Goal: Task Accomplishment & Management: Complete application form

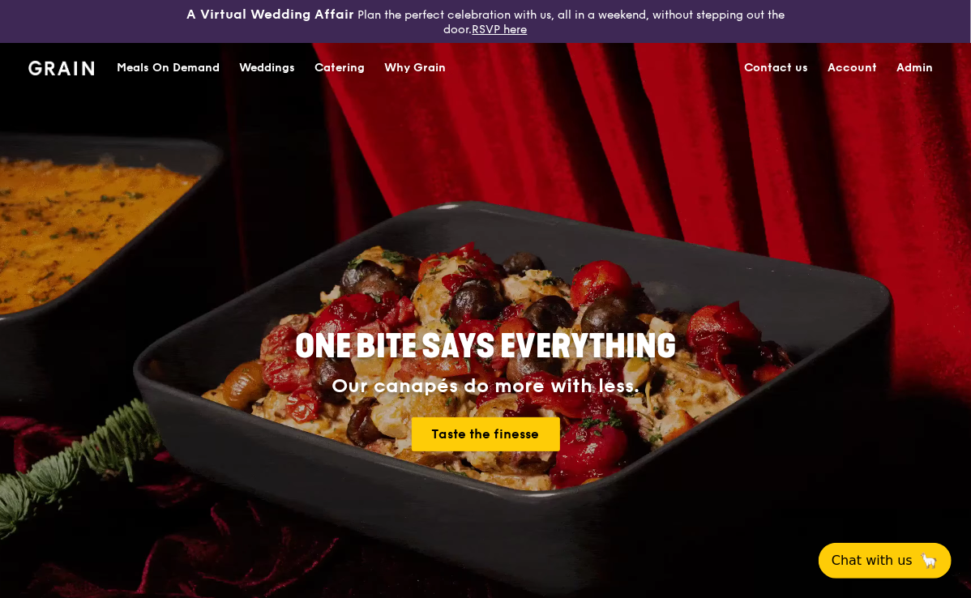
click at [338, 66] on div "Catering" at bounding box center [340, 68] width 50 height 49
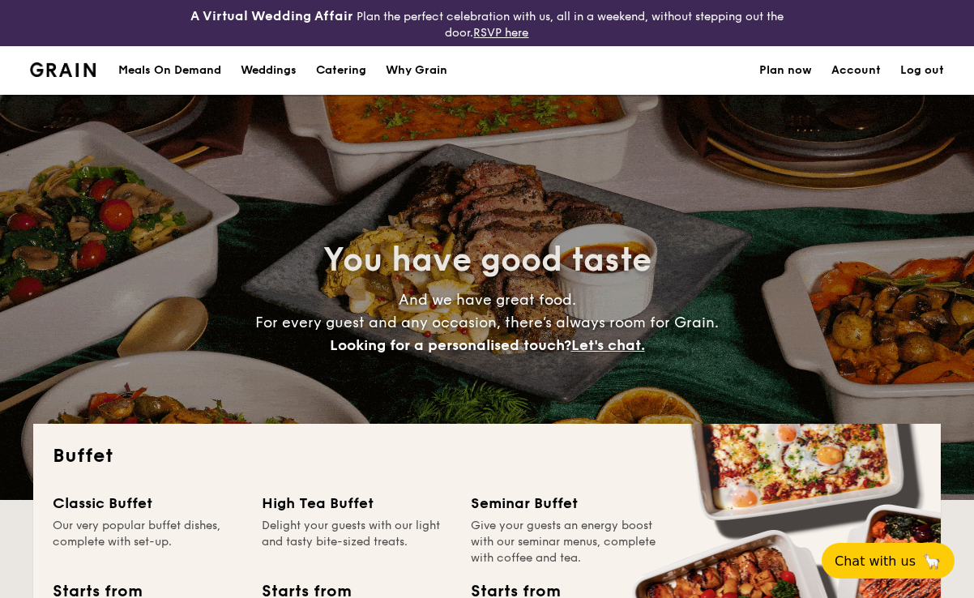
select select
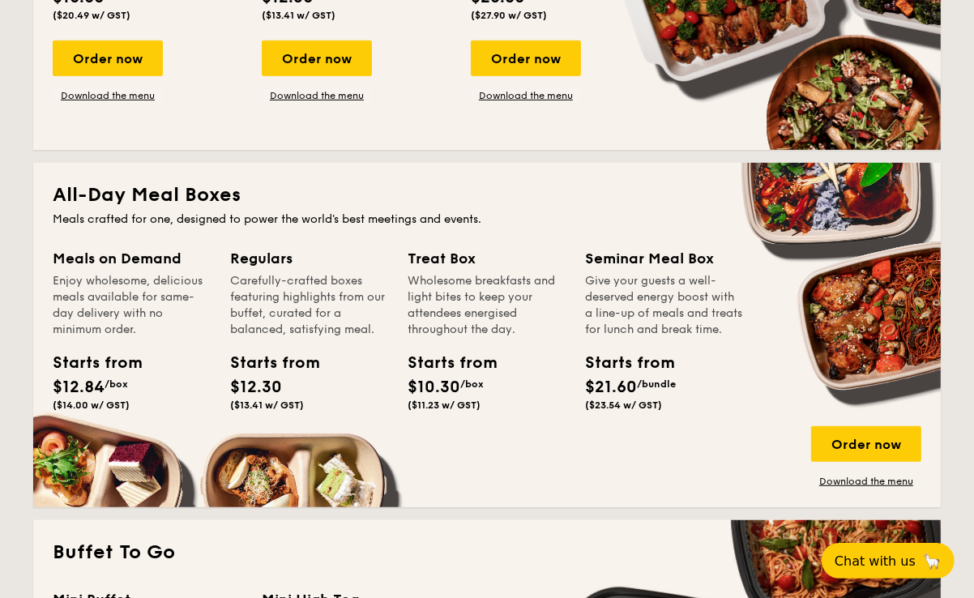
scroll to position [639, 0]
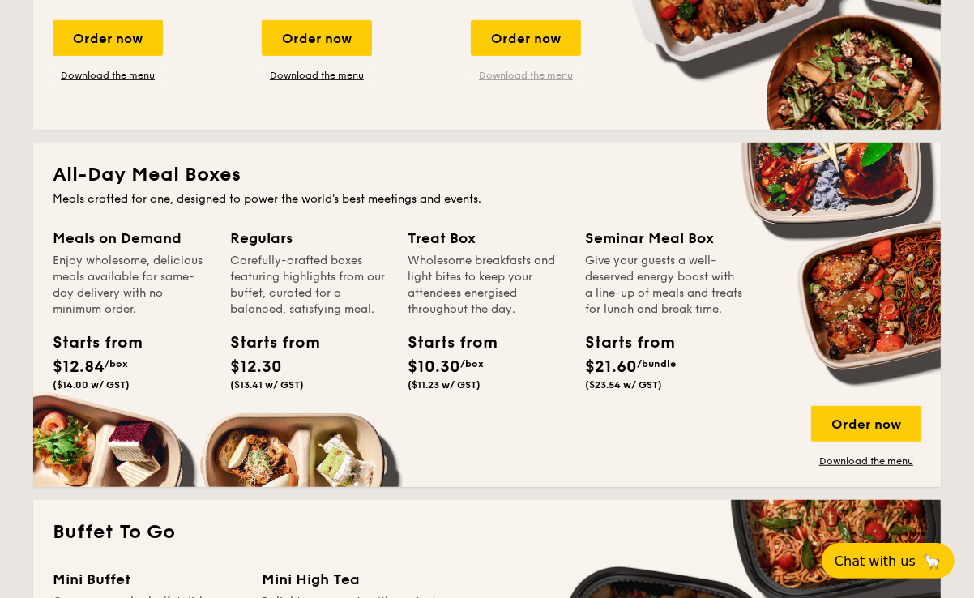
click at [508, 72] on link "Download the menu" at bounding box center [526, 75] width 110 height 13
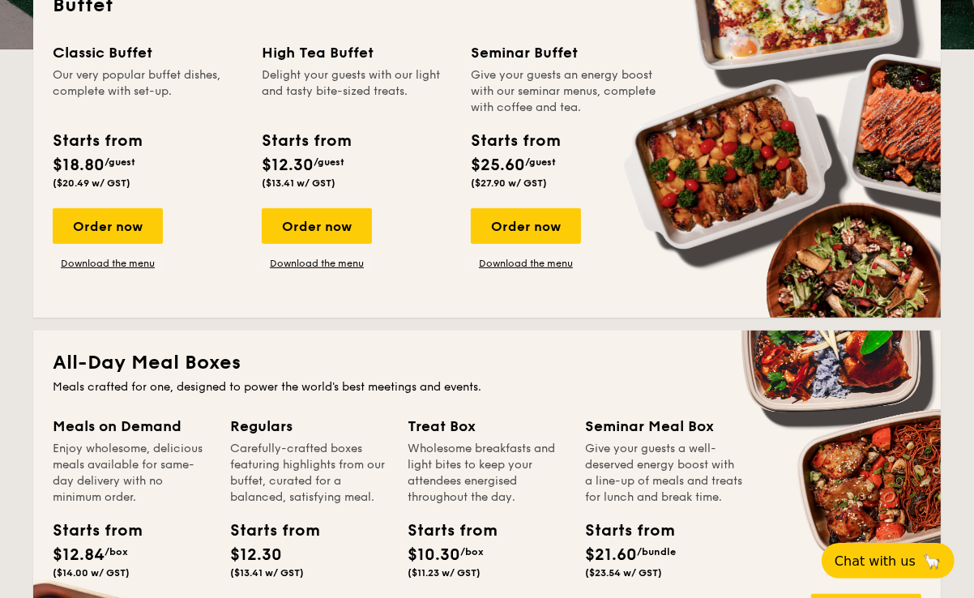
scroll to position [0, 0]
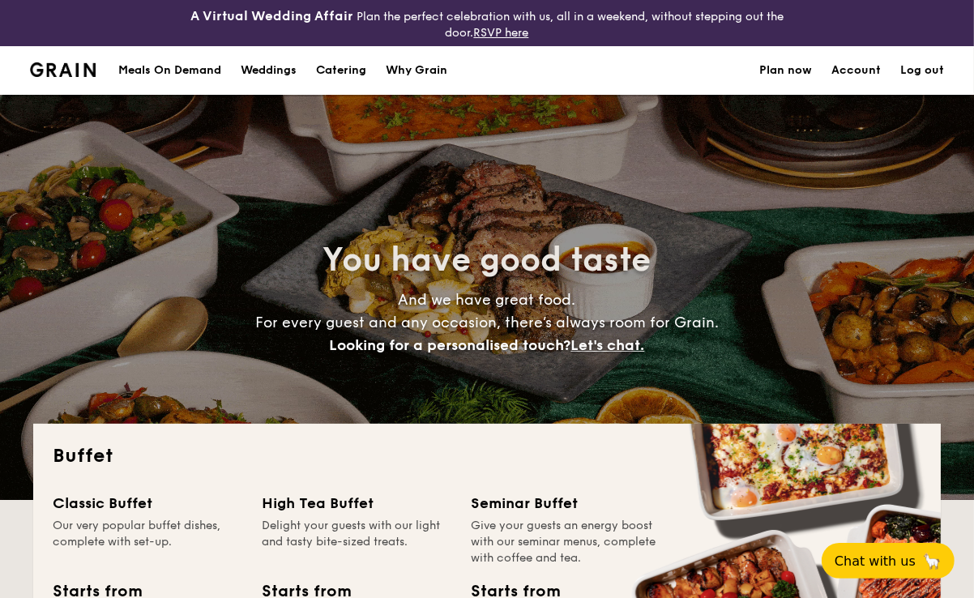
click at [161, 73] on div "Meals On Demand" at bounding box center [169, 70] width 103 height 49
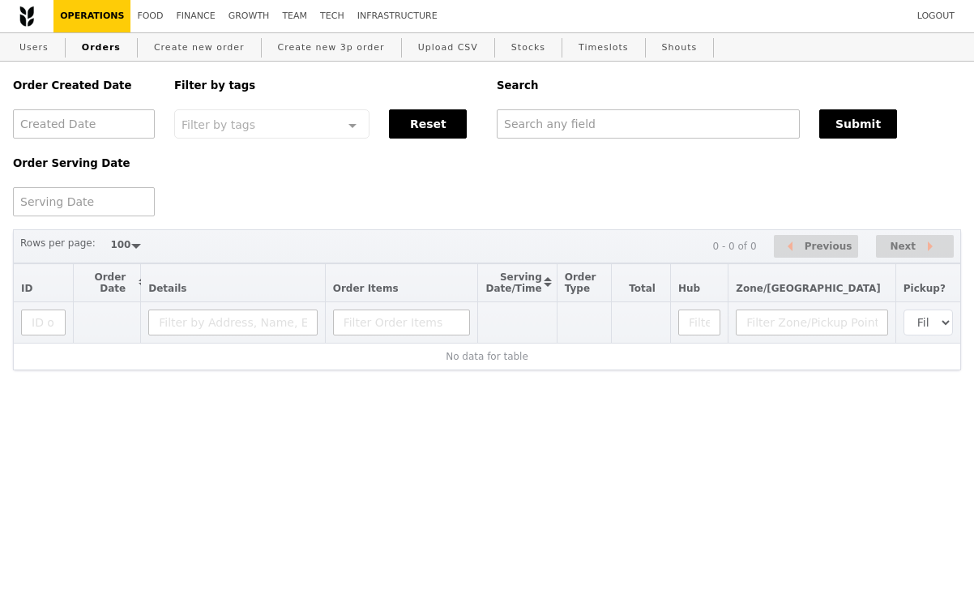
select select "100"
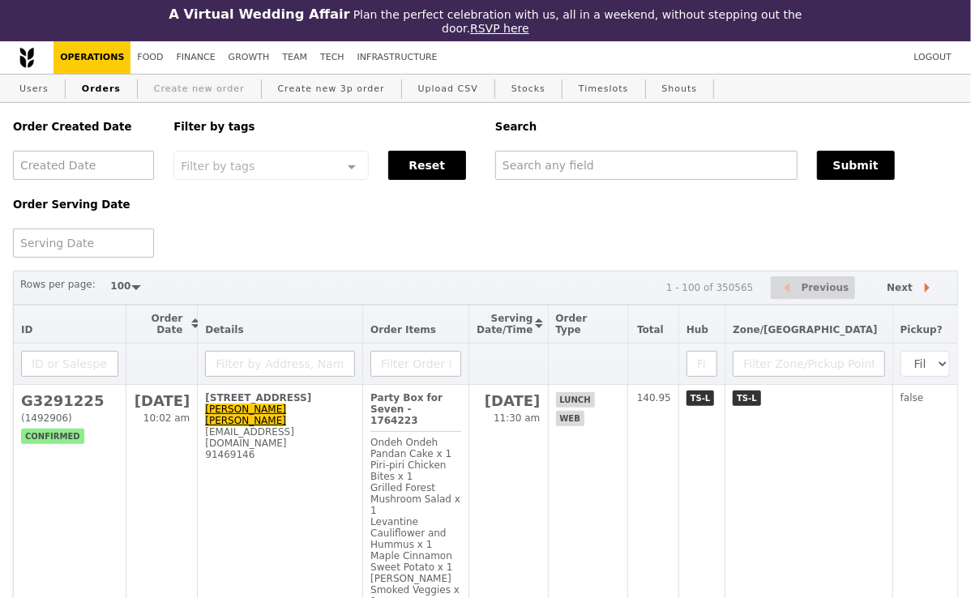
click at [211, 85] on link "Create new order" at bounding box center [200, 89] width 104 height 29
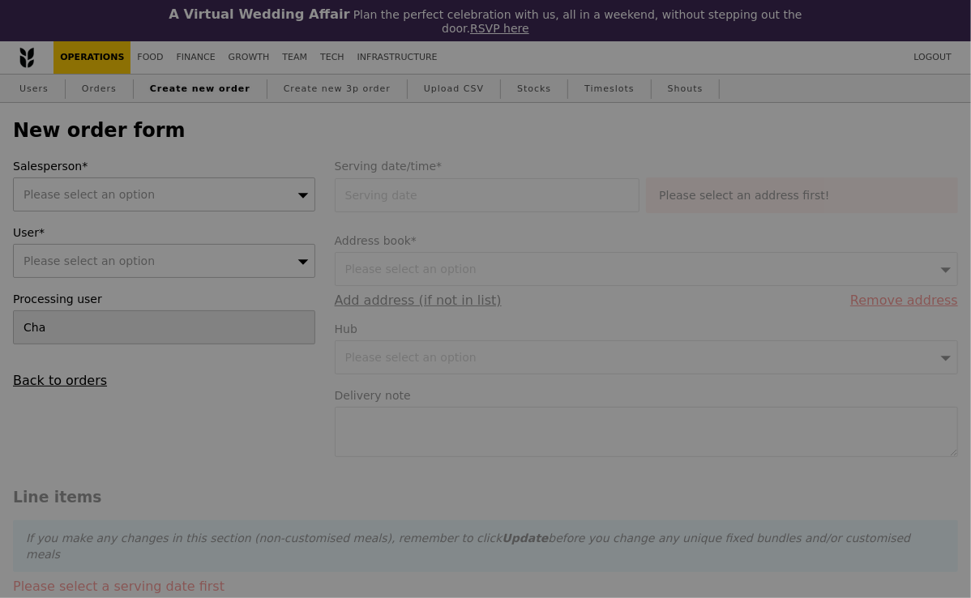
type input "Confirm"
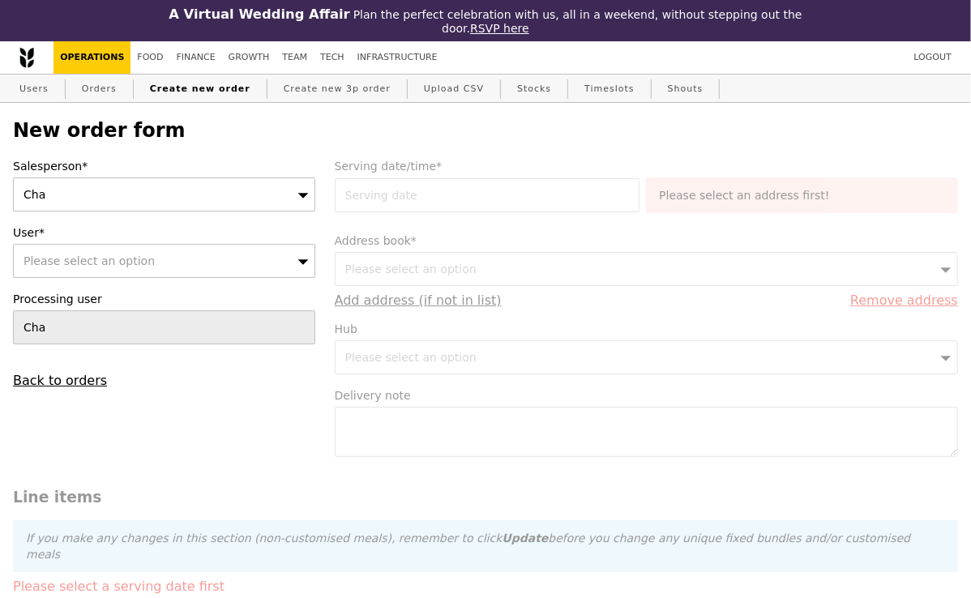
click at [176, 251] on div "Please select an option" at bounding box center [164, 261] width 302 height 34
type input "sherlyn_qq_chan@nuhs.edu.sg"
type input "Confirm"
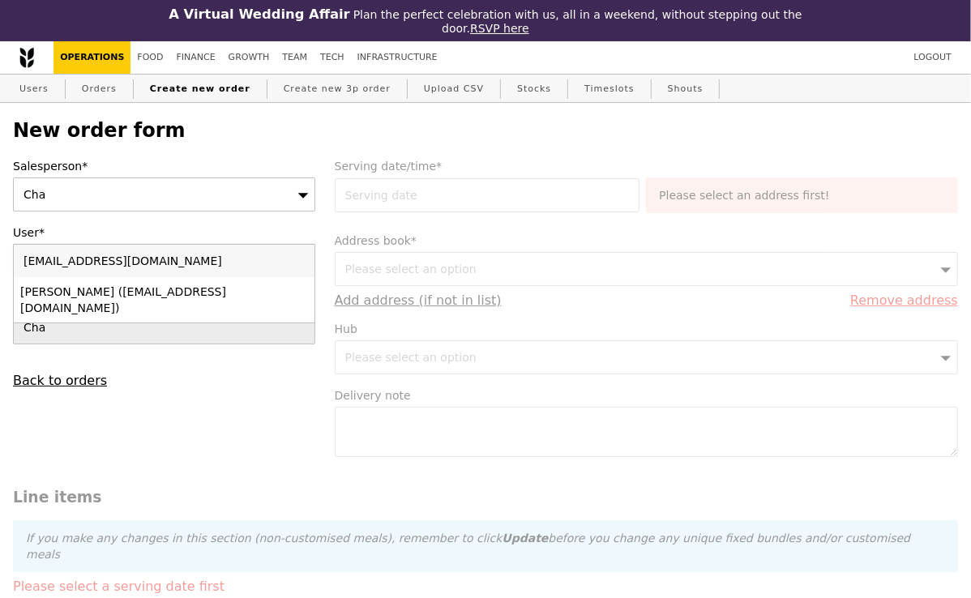
type input "sherlyn_qq_chan@nuhs.edu.sg"
click at [139, 306] on div "Sherlyn Chan (sherlyn_qq_chan@nuhs.edu.sg)" at bounding box center [128, 300] width 216 height 32
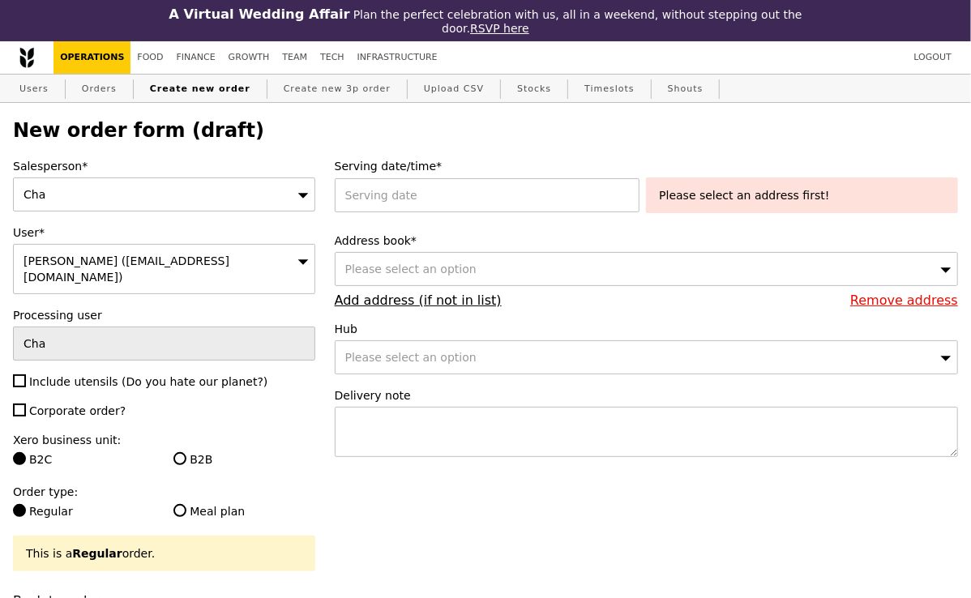
click at [139, 202] on div "Cha" at bounding box center [164, 195] width 302 height 34
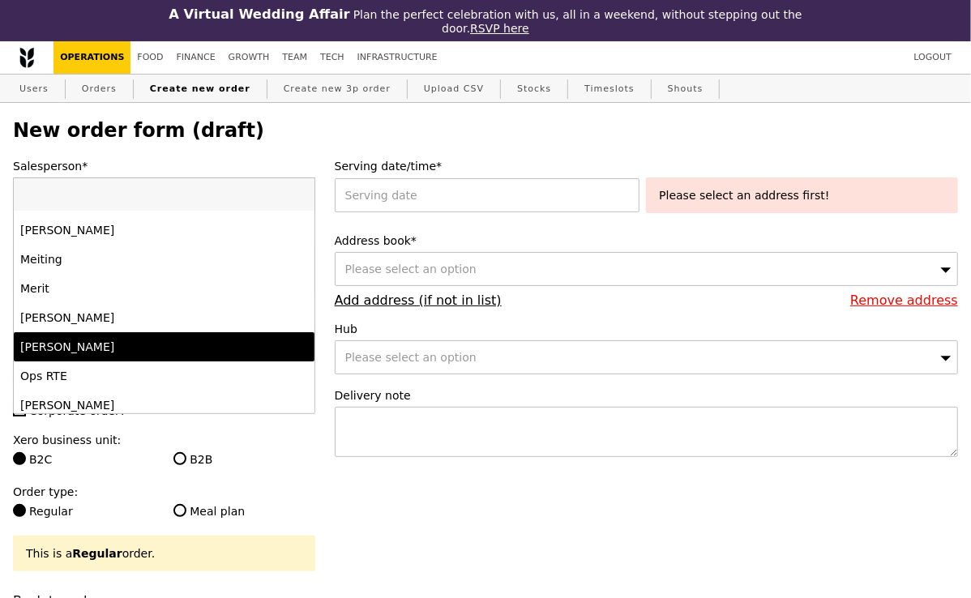
scroll to position [1071, 0]
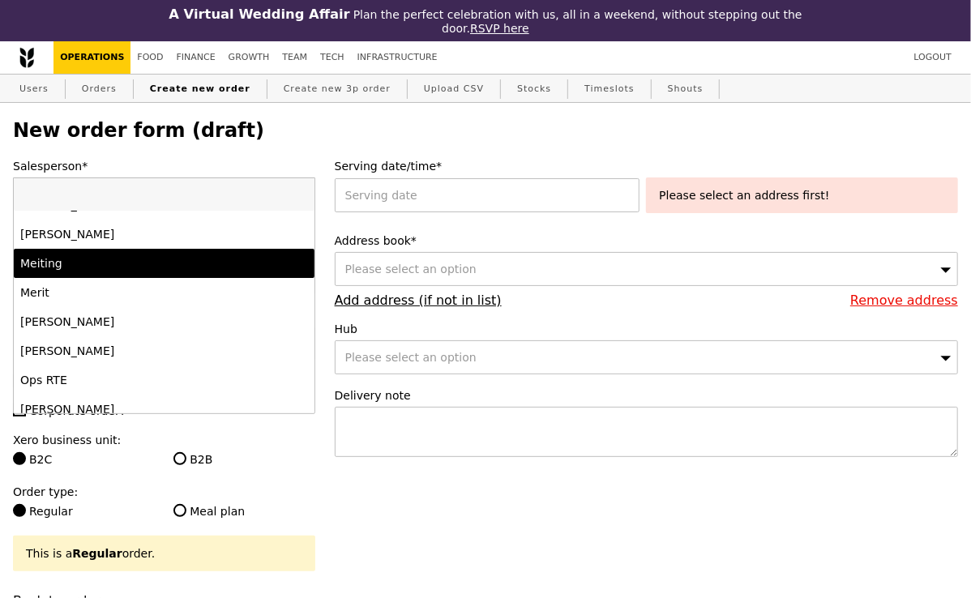
click at [105, 264] on div "Meiting" at bounding box center [128, 263] width 216 height 16
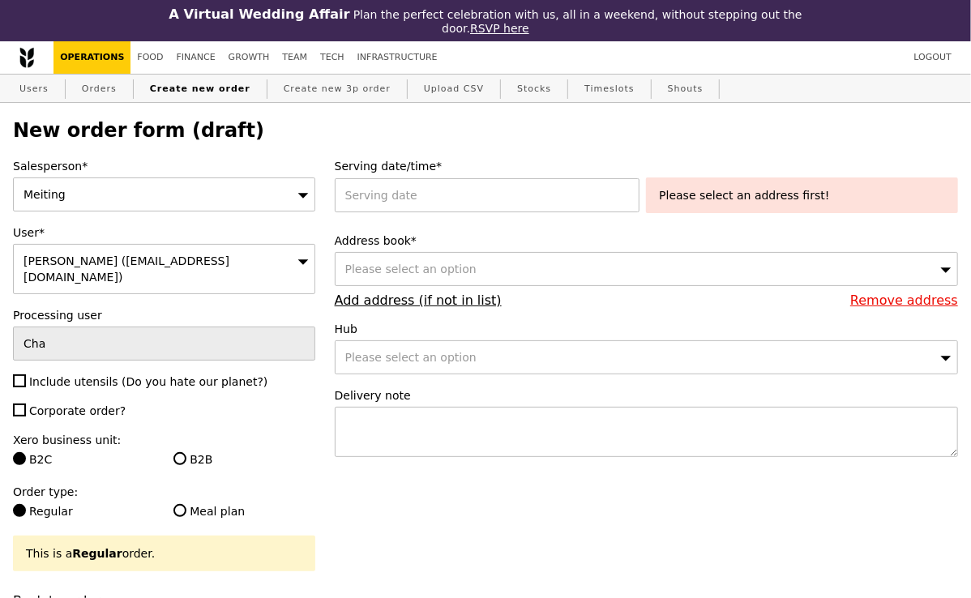
type input "Confirm"
click at [21, 375] on input "Include utensils (Do you hate our planet?)" at bounding box center [19, 381] width 13 height 13
checkbox input "true"
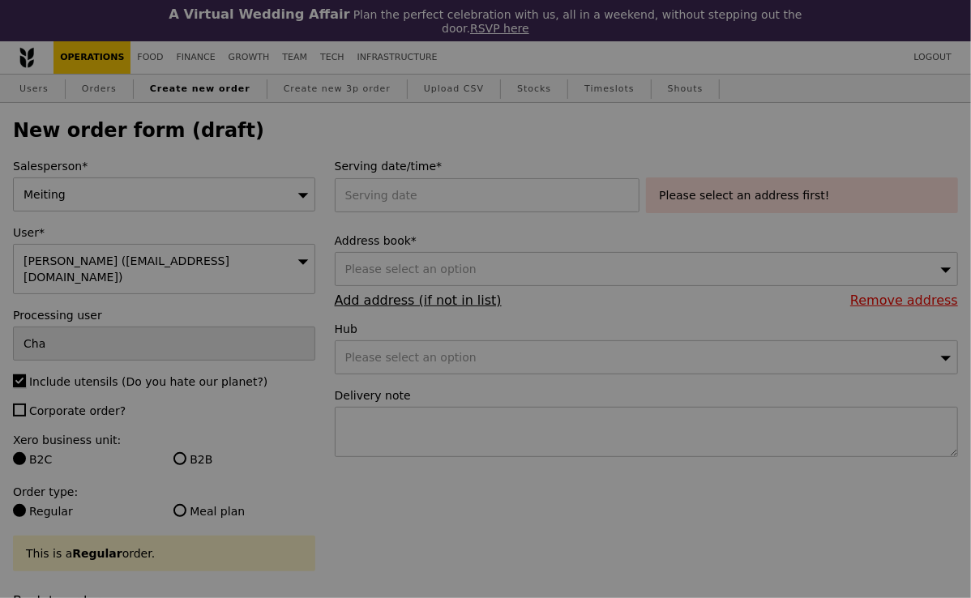
type input "Confirm"
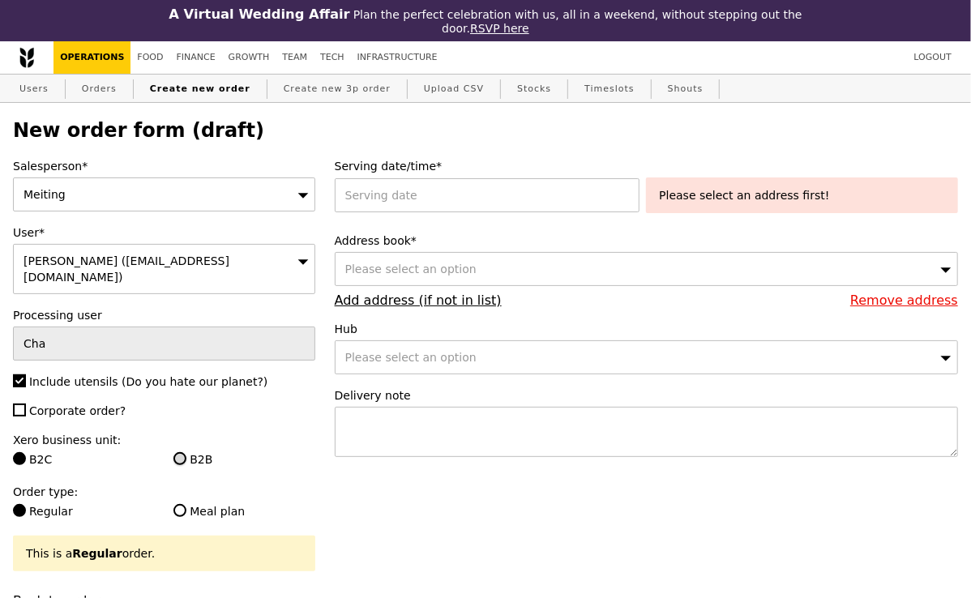
click at [178, 452] on input "B2B" at bounding box center [179, 458] width 13 height 13
radio input "true"
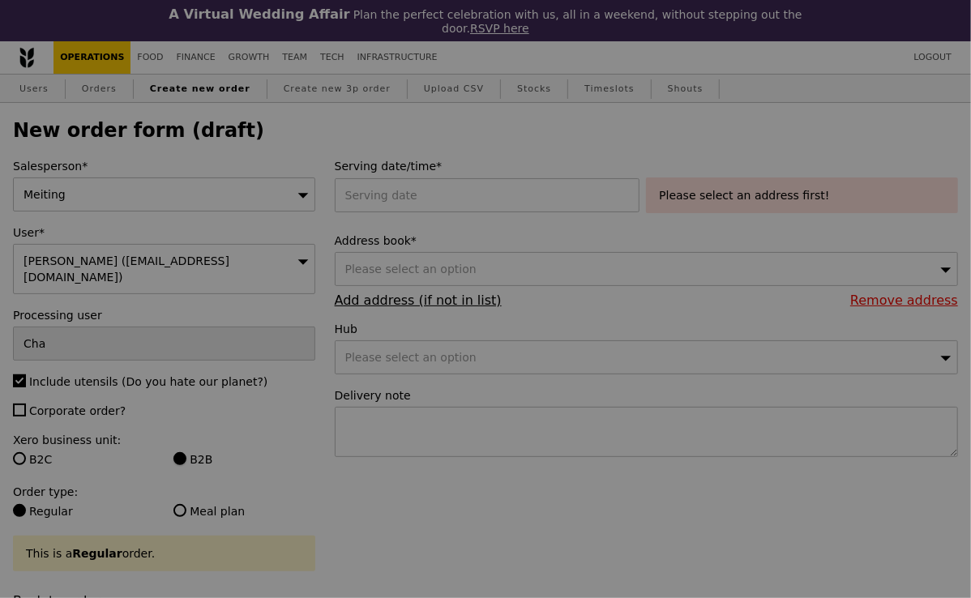
type input "Confirm"
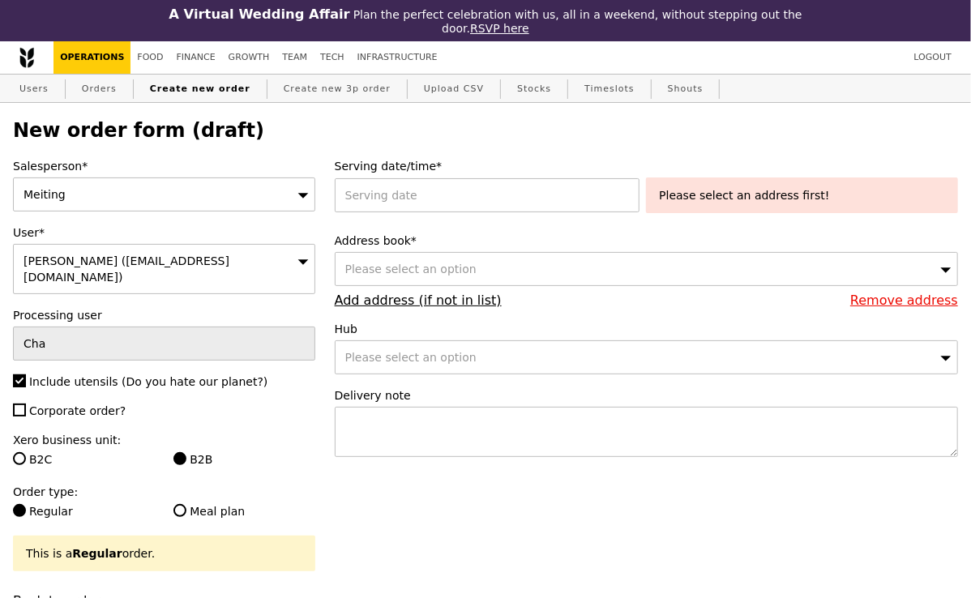
click at [401, 177] on div "Serving date/time* Please select an address first!" at bounding box center [646, 189] width 623 height 62
click at [392, 207] on div at bounding box center [491, 195] width 312 height 34
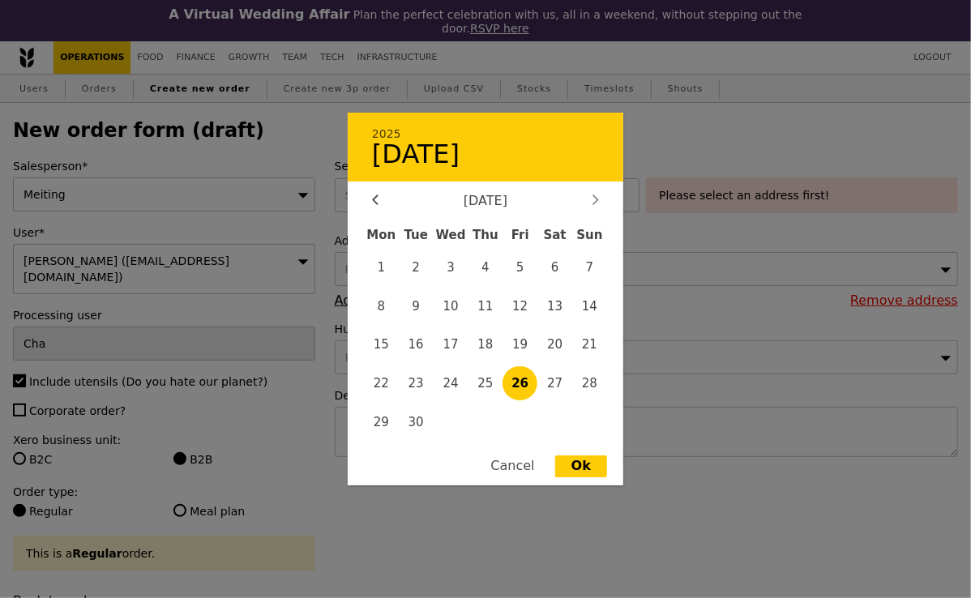
click at [597, 209] on div at bounding box center [596, 201] width 15 height 15
click at [520, 310] on span "10" at bounding box center [520, 306] width 35 height 35
type input "10 Oct 2025"
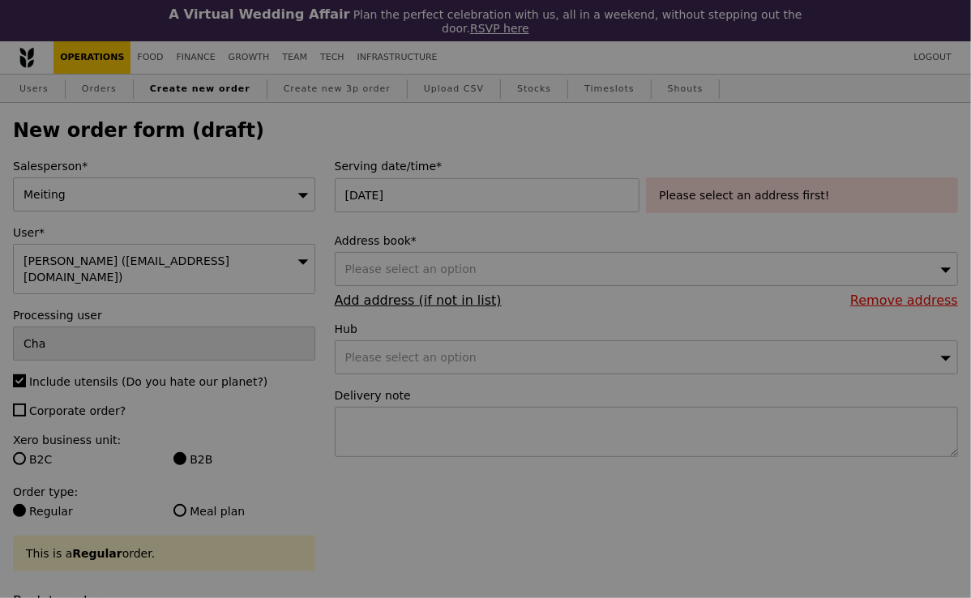
type input "Confirm"
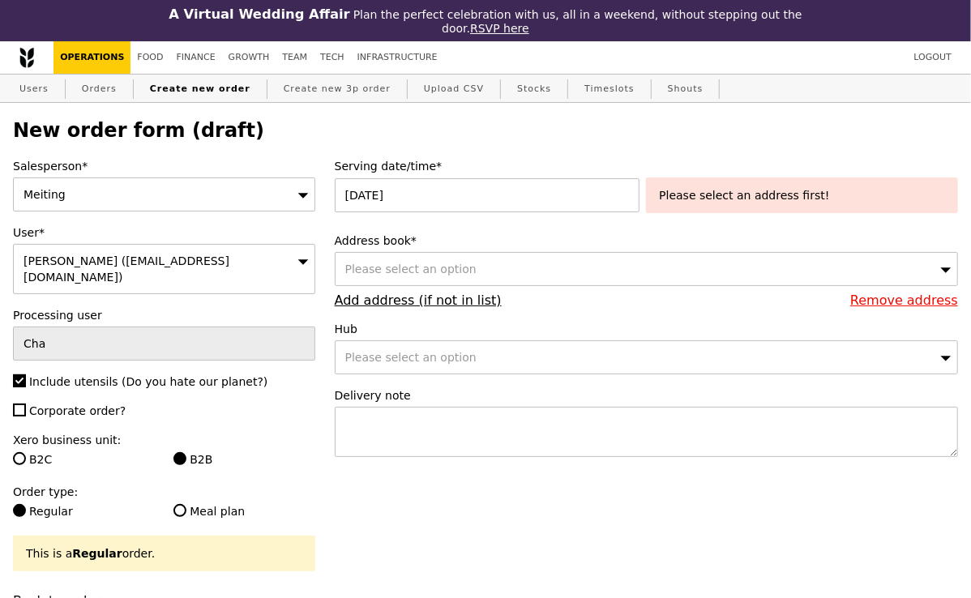
click at [749, 193] on div "Please select an address first!" at bounding box center [802, 195] width 286 height 16
click at [519, 275] on div "Please select an option" at bounding box center [646, 269] width 623 height 34
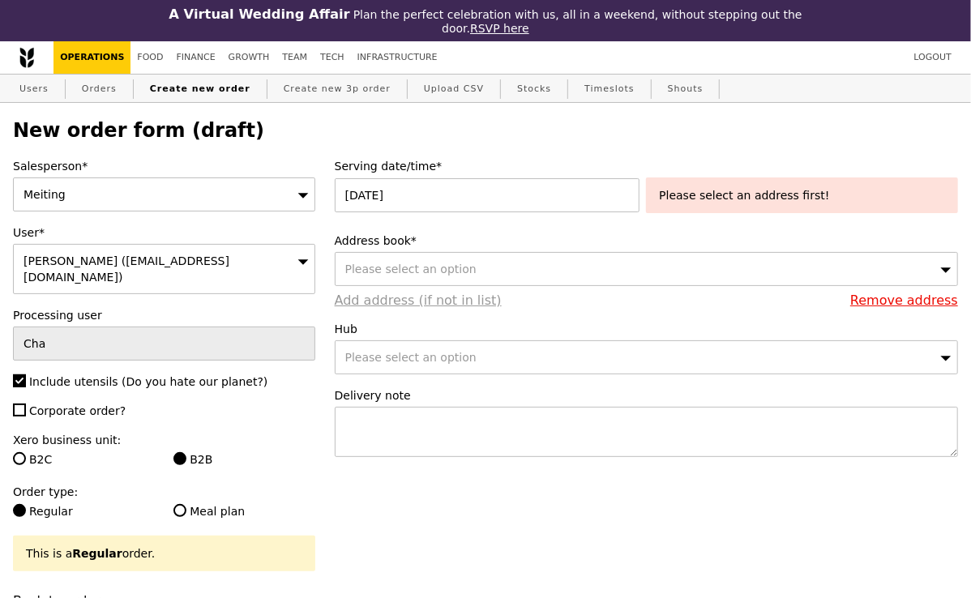
click at [455, 304] on link "Add address (if not in list)" at bounding box center [418, 300] width 167 height 15
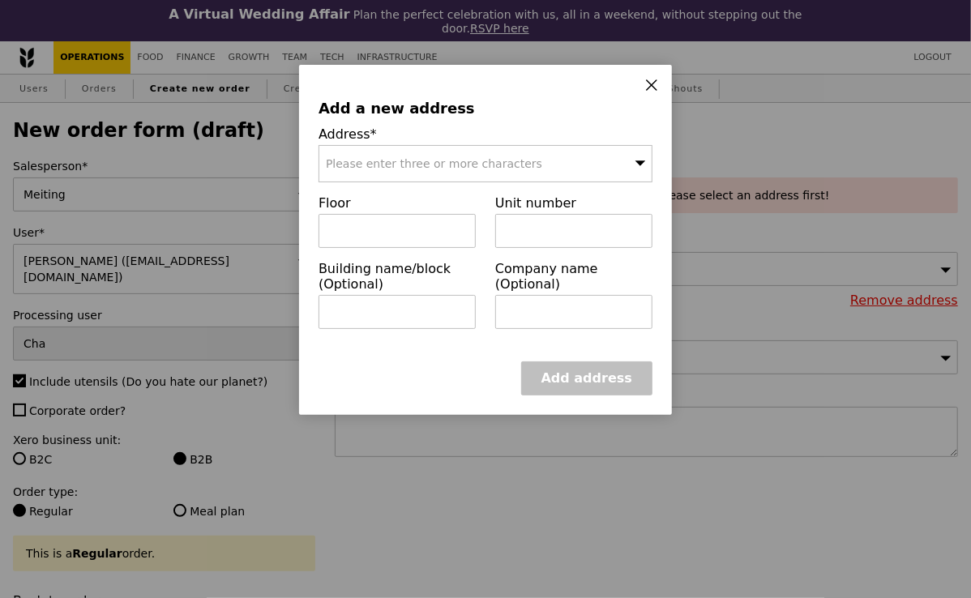
click at [419, 162] on span "Please enter three or more characters" at bounding box center [434, 163] width 216 height 13
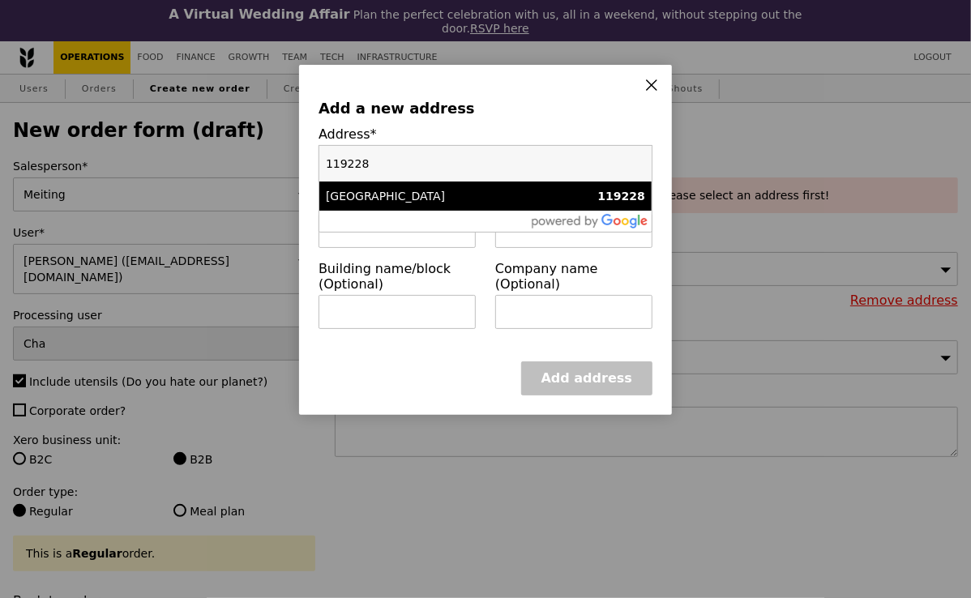
type input "119228"
click at [423, 198] on div "1E Kent Ridge Road" at bounding box center [446, 196] width 240 height 16
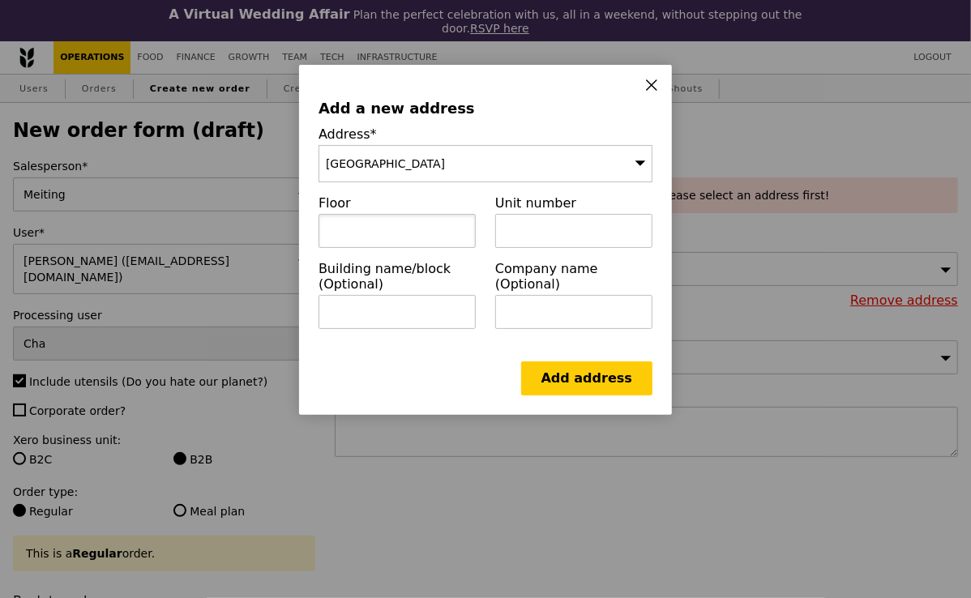
click at [428, 231] on input "text" at bounding box center [397, 231] width 157 height 34
paste input "Level 6"
type input "Level 6"
click at [543, 225] on input "text" at bounding box center [573, 231] width 157 height 34
click at [543, 226] on input "text" at bounding box center [573, 231] width 157 height 34
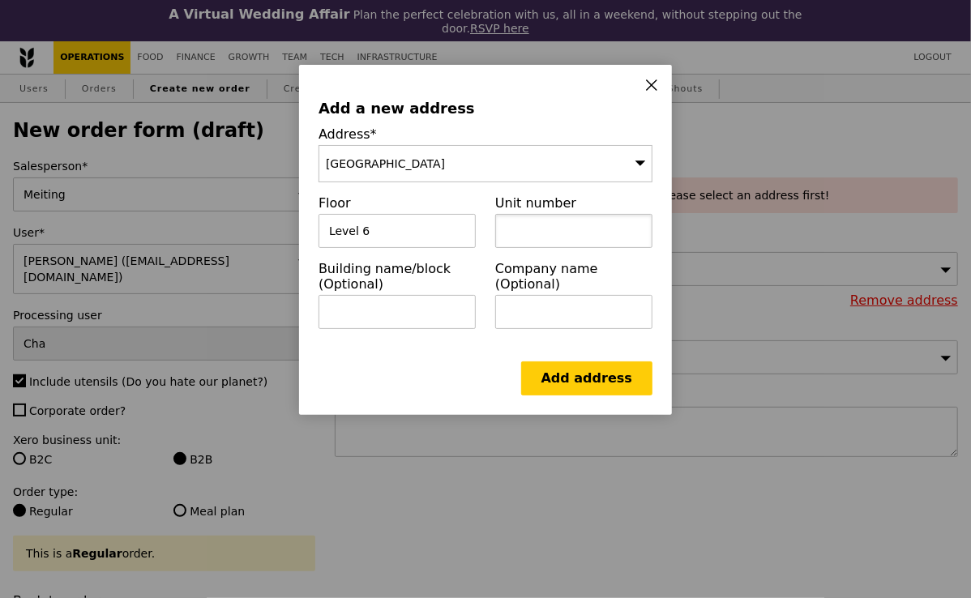
paste input "Medical Affairs Education Office"
type input "Medical Affairs Education Office"
click at [581, 379] on link "Add address" at bounding box center [586, 379] width 131 height 34
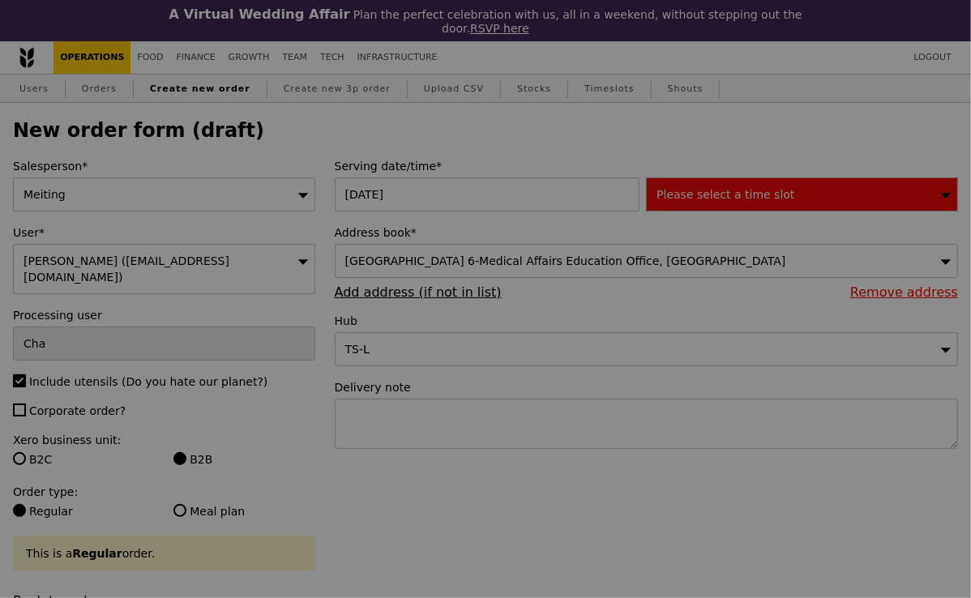
type input "Confirm"
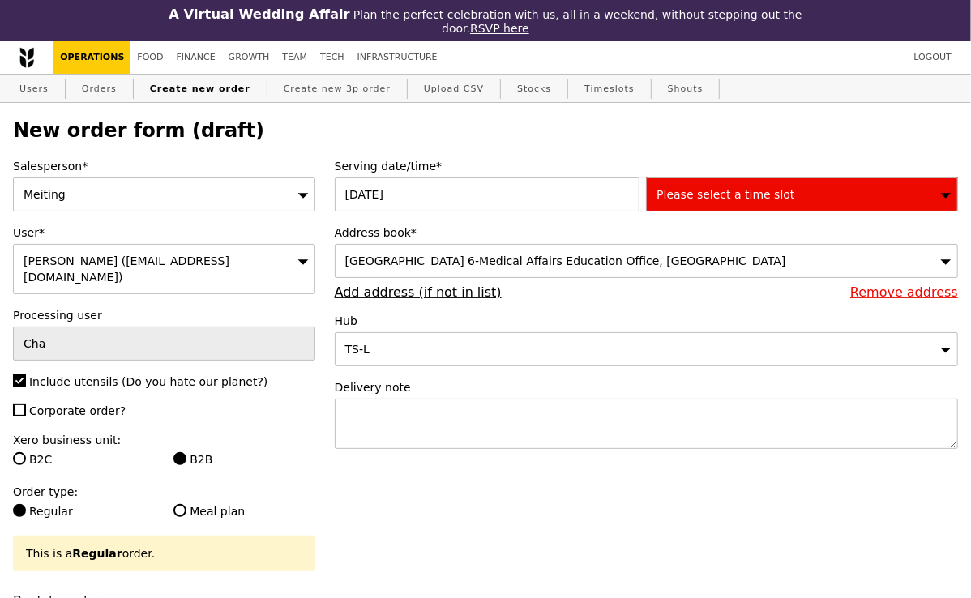
click at [758, 192] on span "Please select a time slot" at bounding box center [726, 194] width 138 height 13
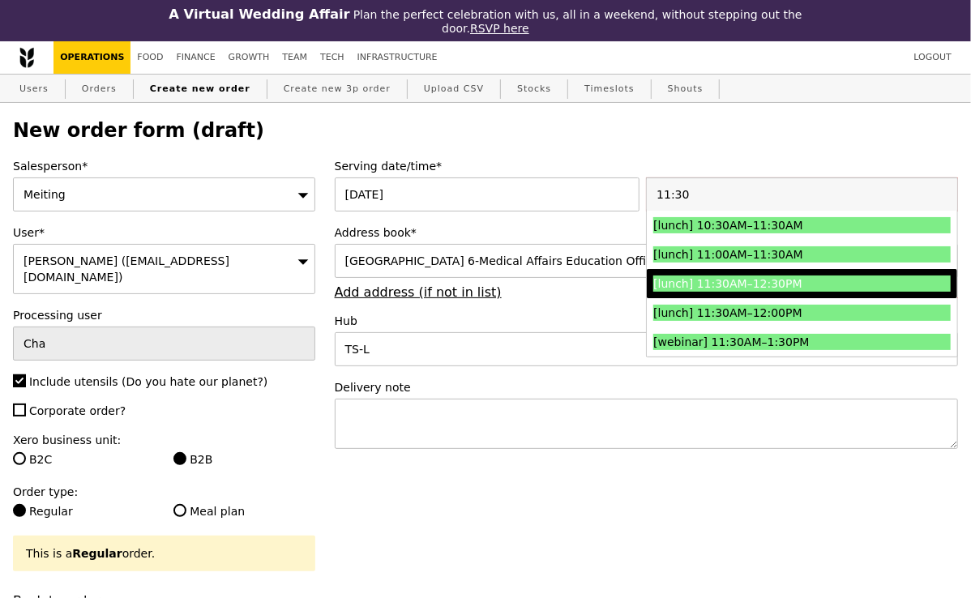
type input "11:30"
click at [745, 278] on div "[lunch] 11:30AM–12:30PM" at bounding box center [764, 284] width 223 height 16
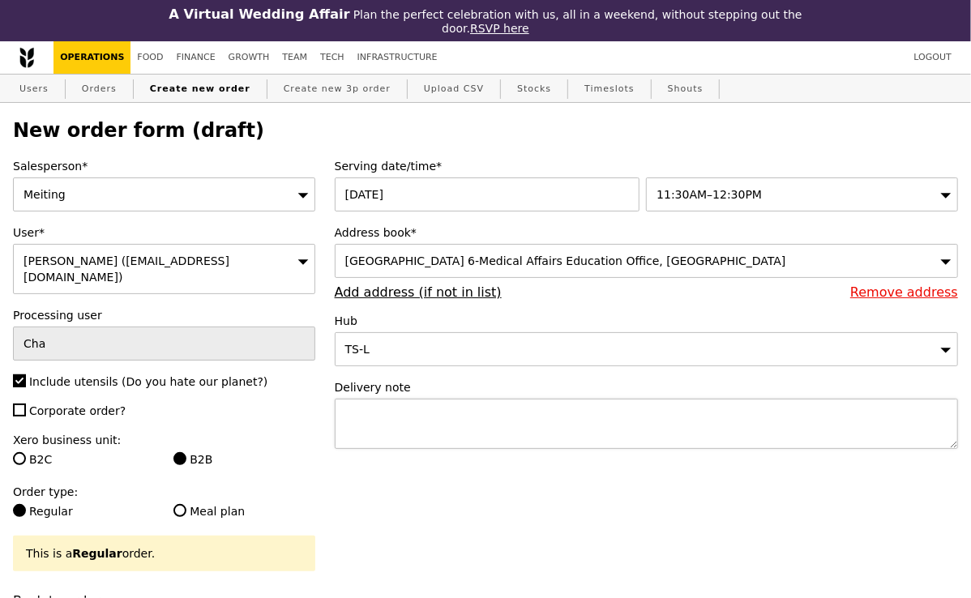
type input "Confirm"
click at [502, 418] on textarea at bounding box center [646, 424] width 623 height 50
type textarea "Please deliver by 12:30 PM"
type input "Confirm"
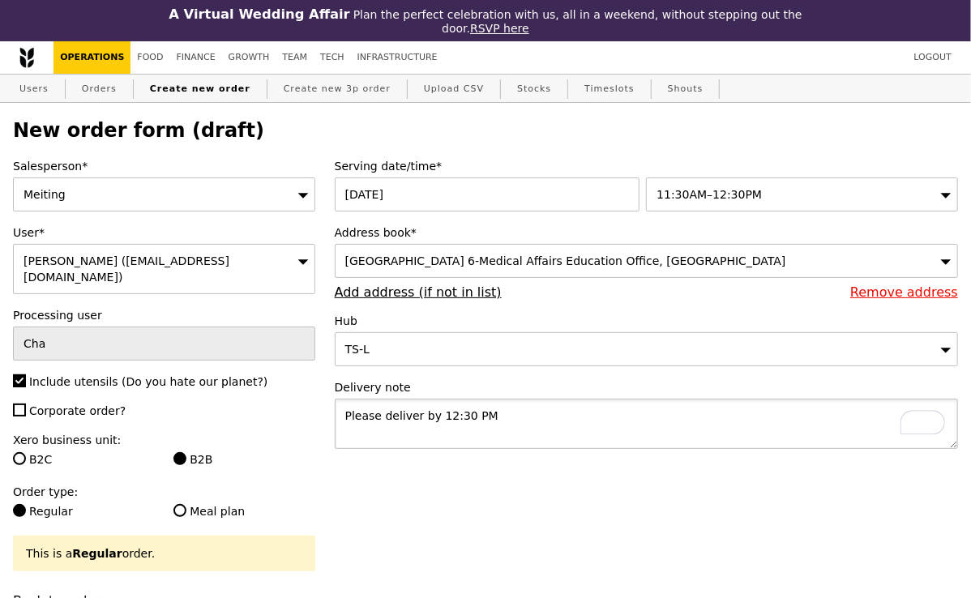
click at [523, 413] on textarea "Please deliver by 12:30 PM" at bounding box center [646, 424] width 623 height 50
type textarea "Please deliver by 12:30 PM. Thank you!"
type input "Confirm"
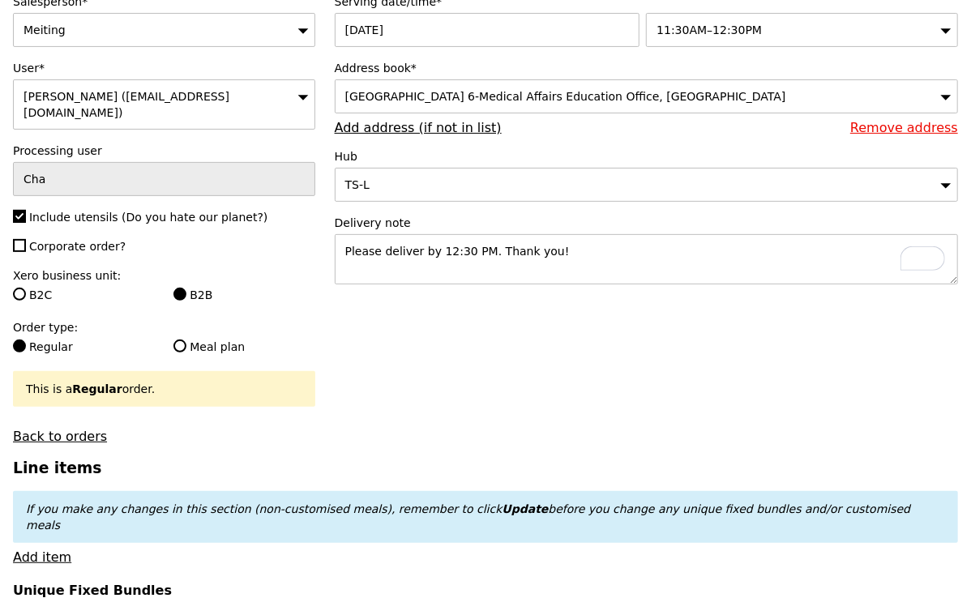
scroll to position [181, 0]
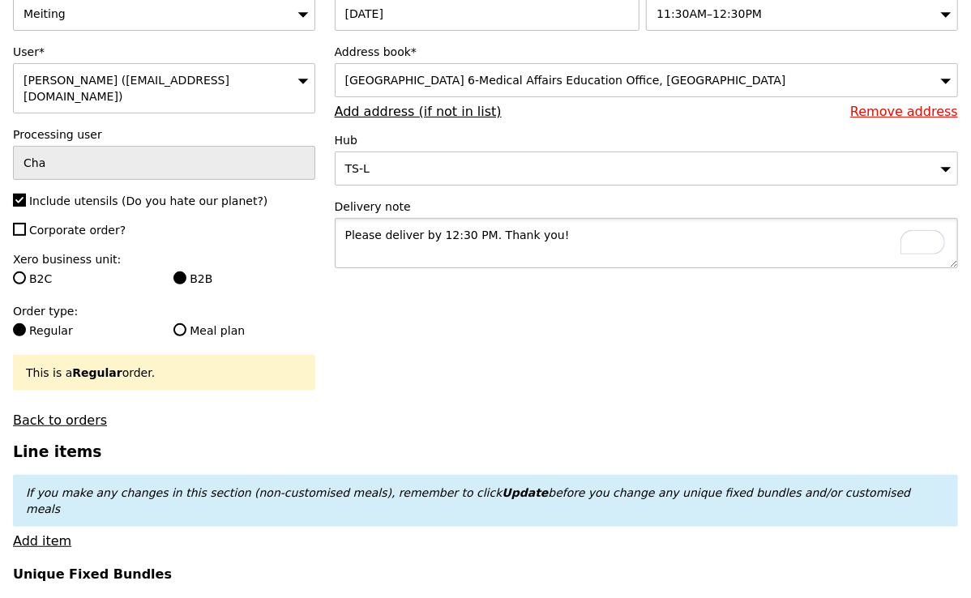
click at [483, 237] on textarea "Please deliver by 12:30 PM. Thank you!" at bounding box center [646, 243] width 623 height 50
type textarea "Please deliver by 12:30 PM. Thank you!"
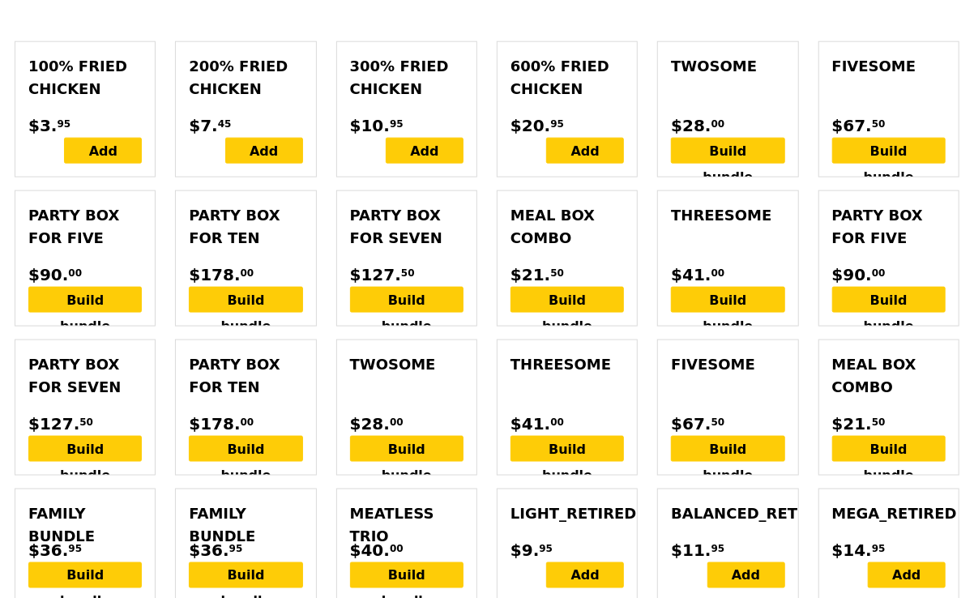
scroll to position [894, 0]
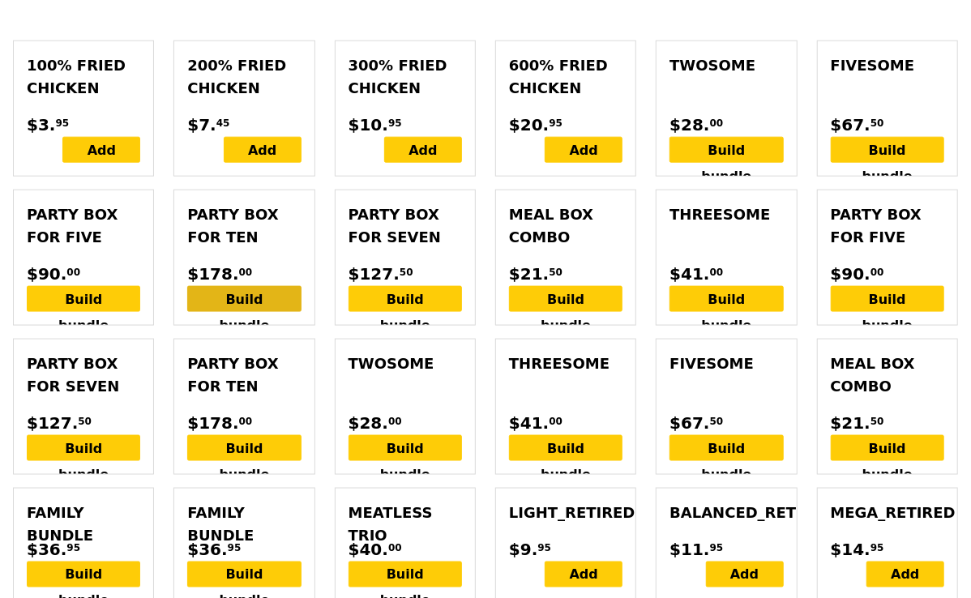
click at [268, 286] on div "Build bundle" at bounding box center [244, 299] width 114 height 26
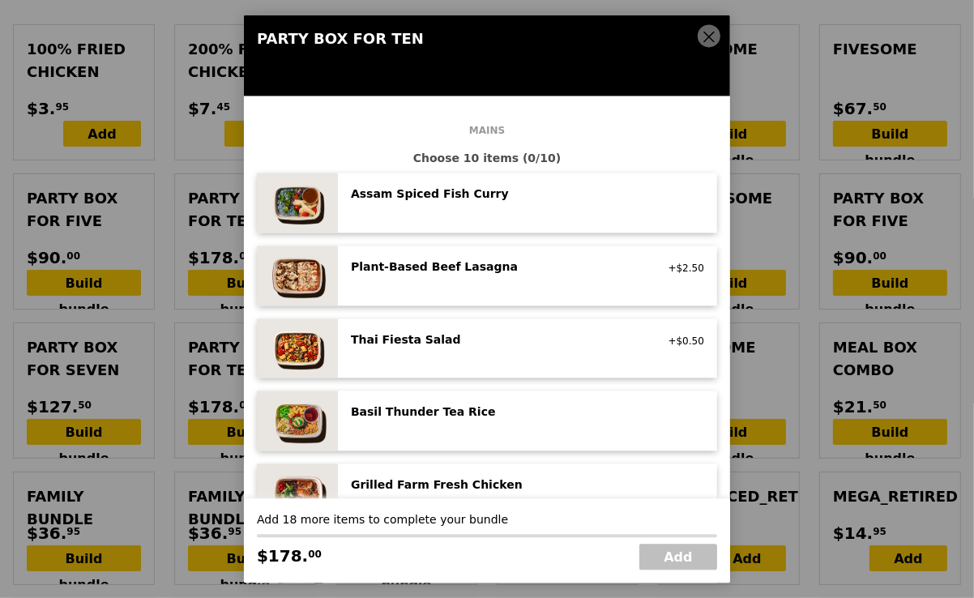
click at [710, 35] on icon at bounding box center [710, 37] width 10 height 10
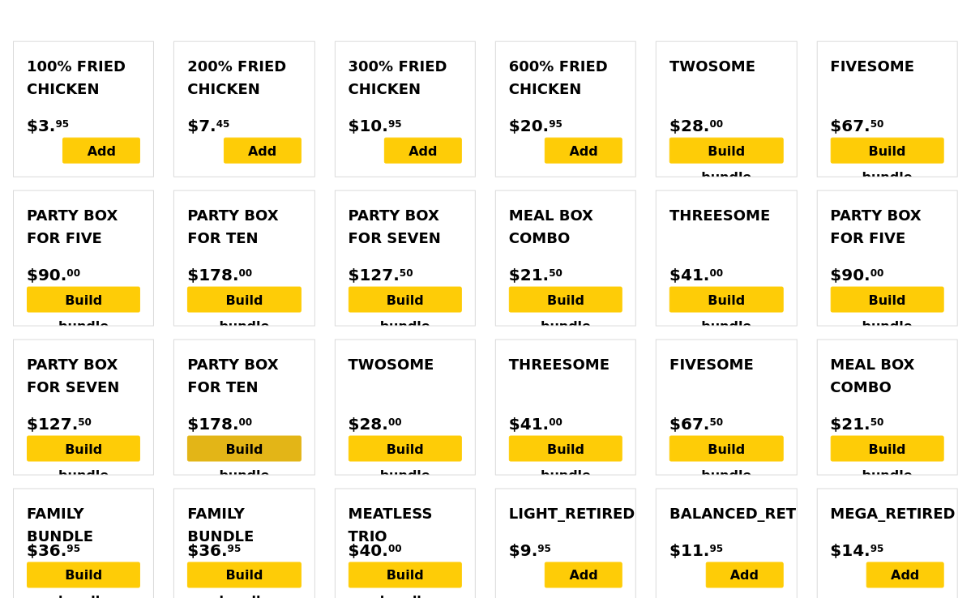
click at [262, 436] on div "Build bundle" at bounding box center [244, 449] width 114 height 26
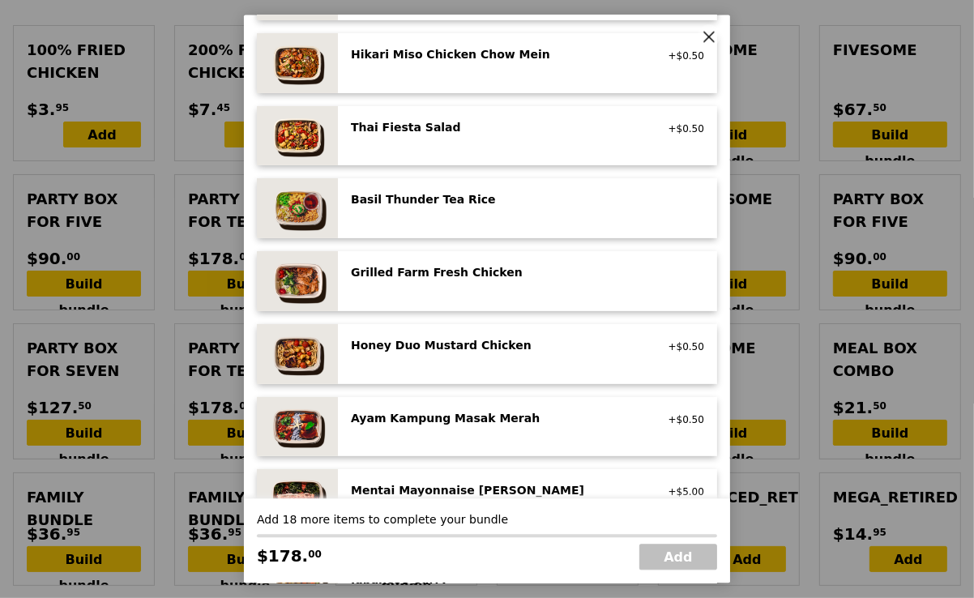
scroll to position [233, 0]
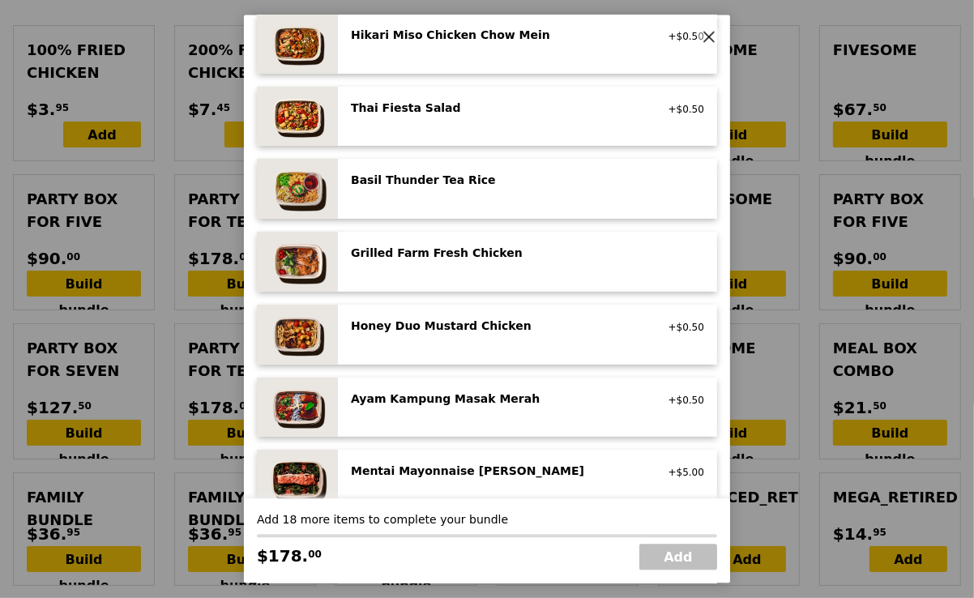
click at [413, 118] on div "Thai Fiesta Salad low carb, vegan, spicy +$0.50" at bounding box center [527, 116] width 353 height 34
click at [365, 481] on div "Mentai Mayonnaise Aburi Salmon pescatarian, contains egg, soy, wheat +$5.00" at bounding box center [527, 480] width 353 height 34
click at [365, 481] on div "Mentai Mayonnaise Aburi Salmon pescatarian, contains egg, soy, wheat" at bounding box center [496, 476] width 311 height 26
click at [482, 255] on div "Grilled Farm Fresh Chicken" at bounding box center [496, 253] width 291 height 16
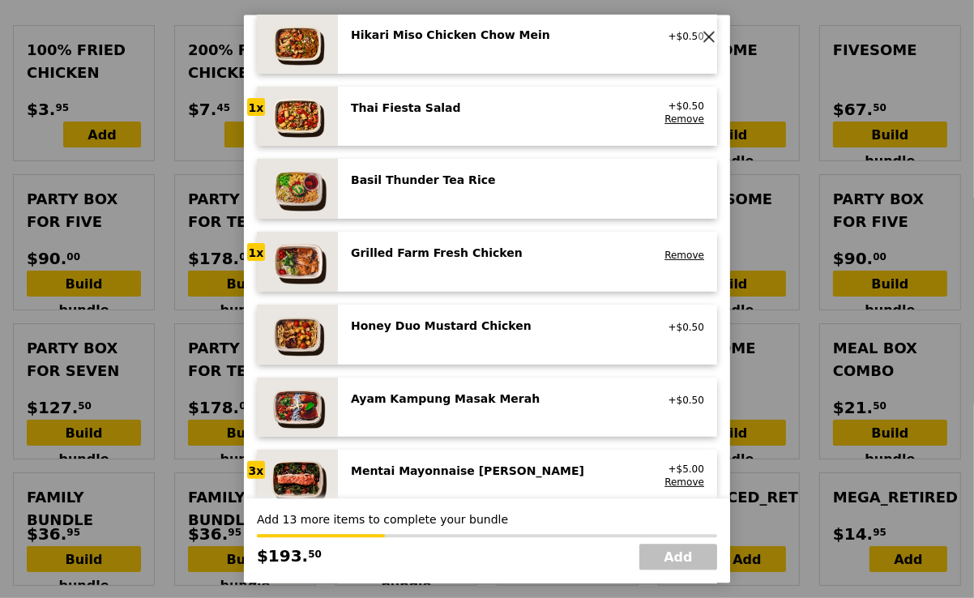
click at [482, 255] on div "Grilled Farm Fresh Chicken" at bounding box center [496, 253] width 291 height 16
click at [463, 185] on div "Basil Thunder Tea Rice" at bounding box center [496, 180] width 291 height 16
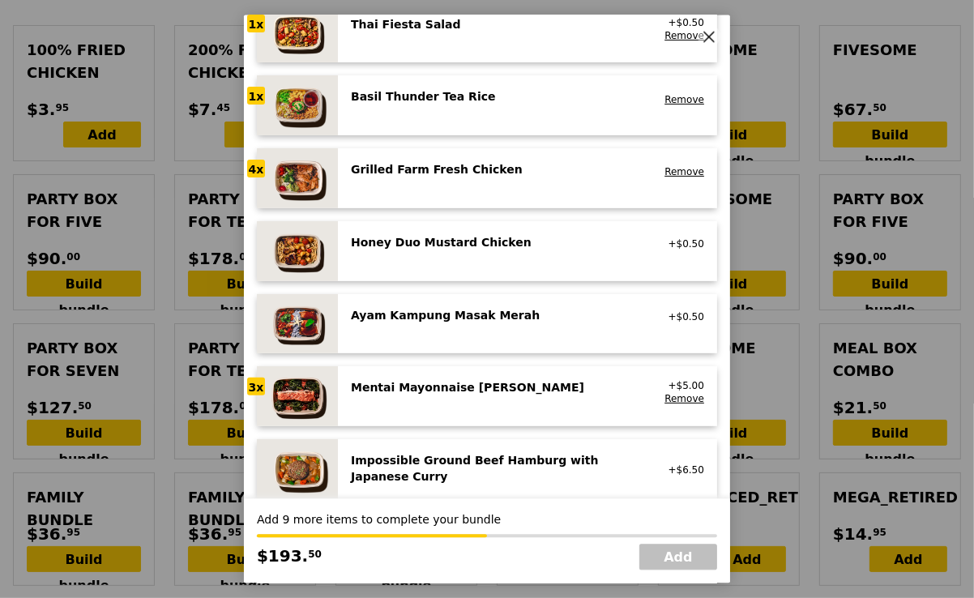
scroll to position [318, 0]
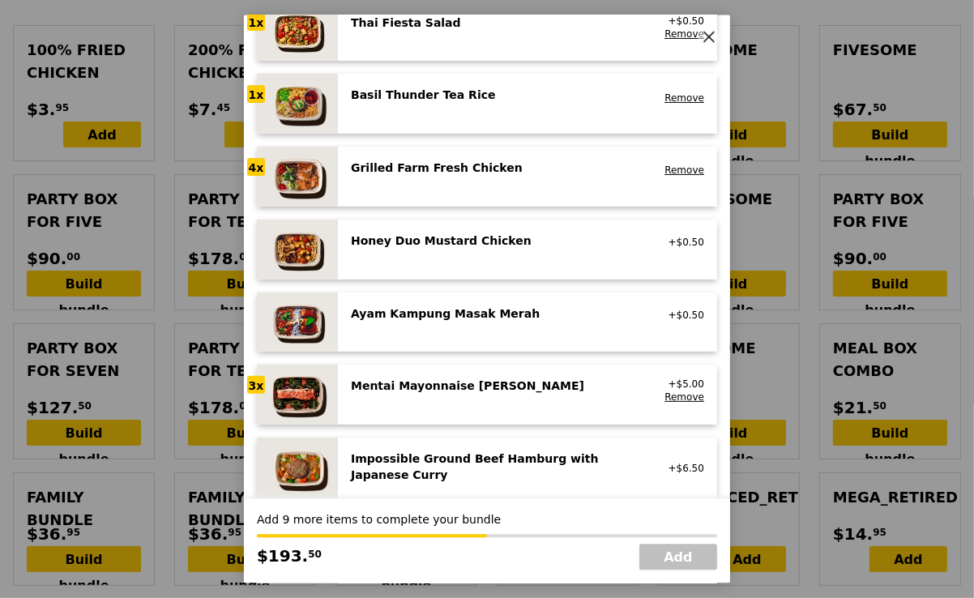
click at [420, 252] on div "Honey Duo Mustard Chicken high protein, contains allium, soy, wheat +$0.50" at bounding box center [527, 249] width 353 height 34
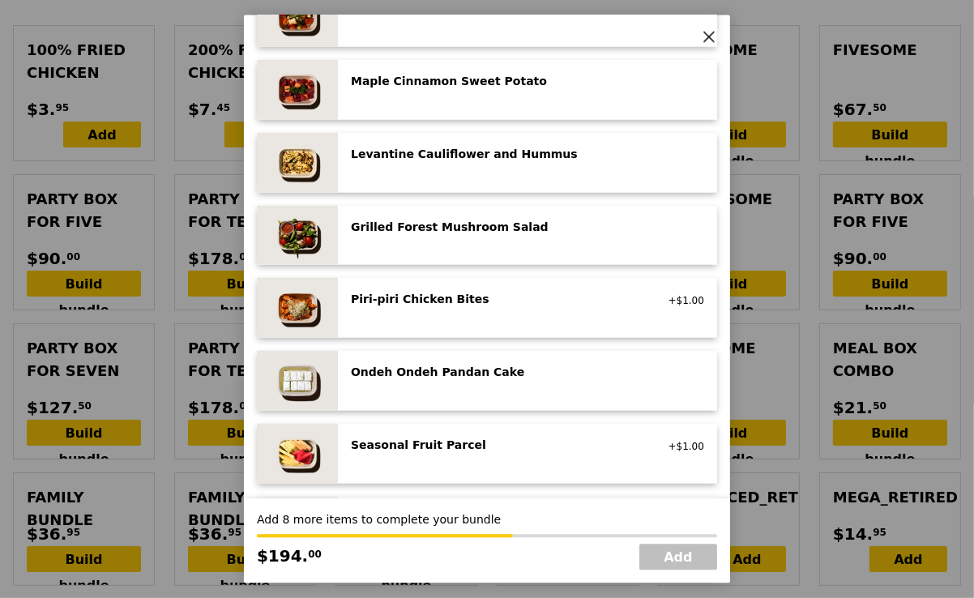
scroll to position [917, 0]
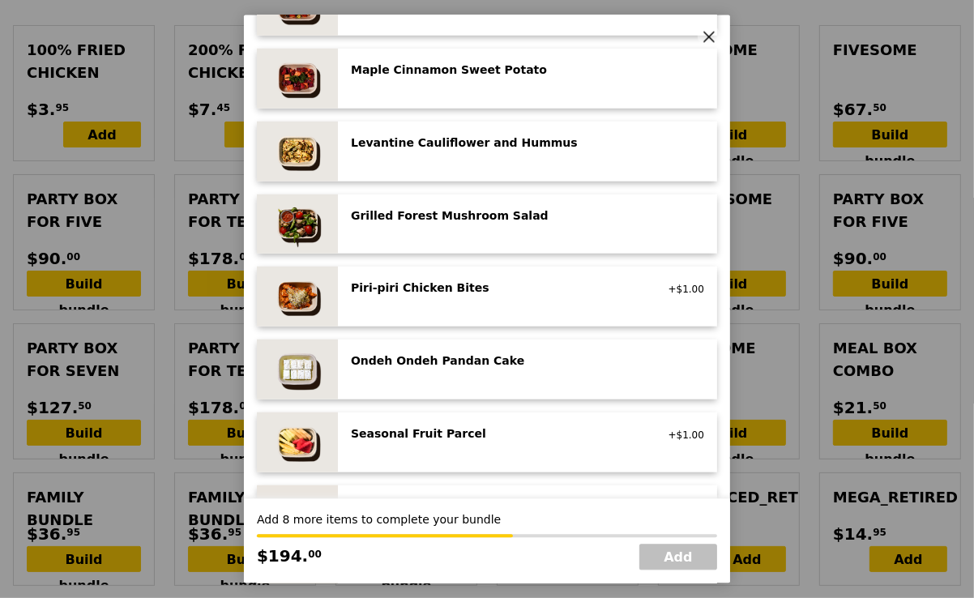
click at [431, 292] on div "Piri‑piri Chicken Bites" at bounding box center [496, 288] width 291 height 16
click at [418, 148] on div "Levantine Cauliflower and Hummus" at bounding box center [496, 142] width 291 height 16
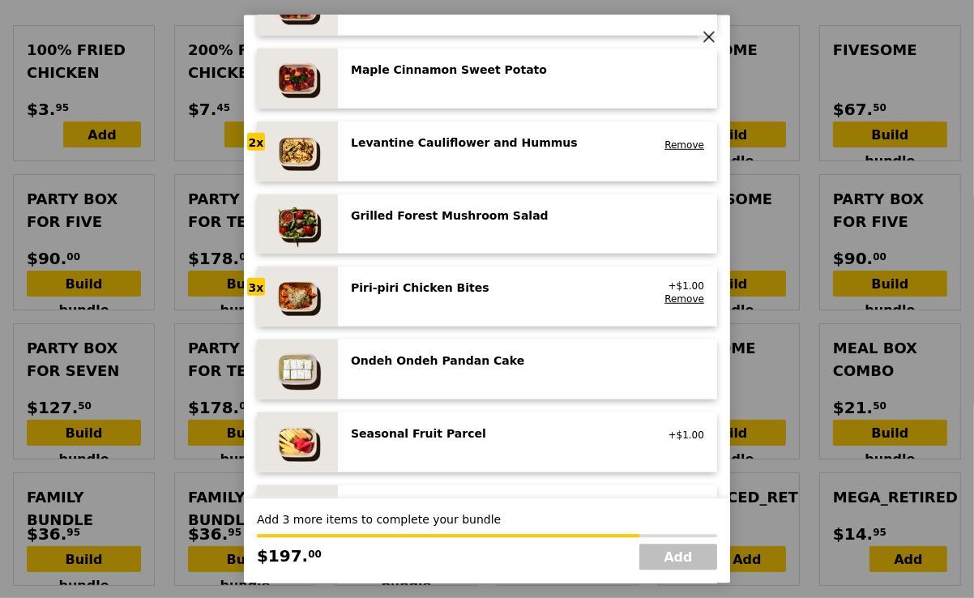
click at [418, 148] on div "Levantine Cauliflower and Hummus" at bounding box center [496, 142] width 291 height 16
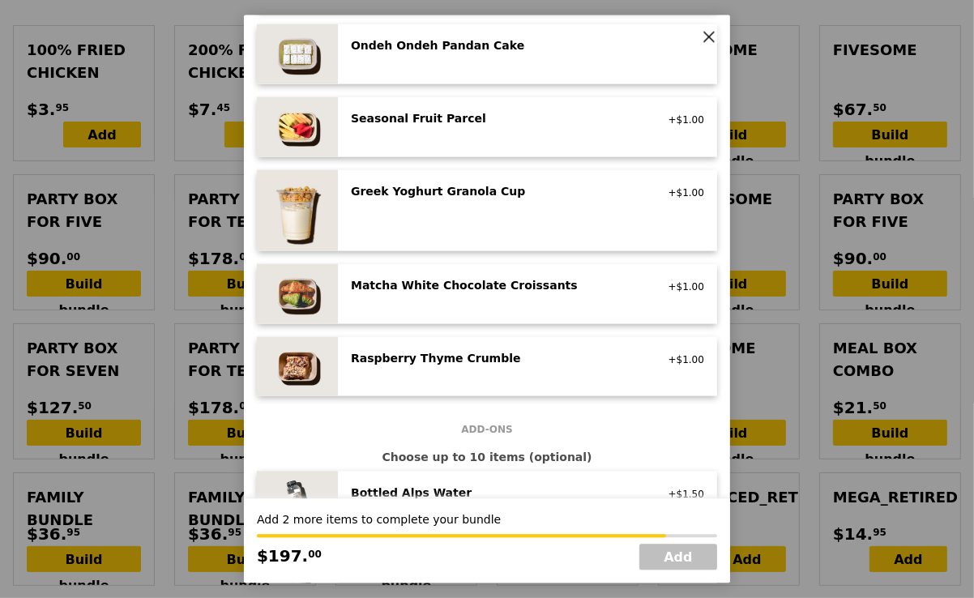
scroll to position [1210, 0]
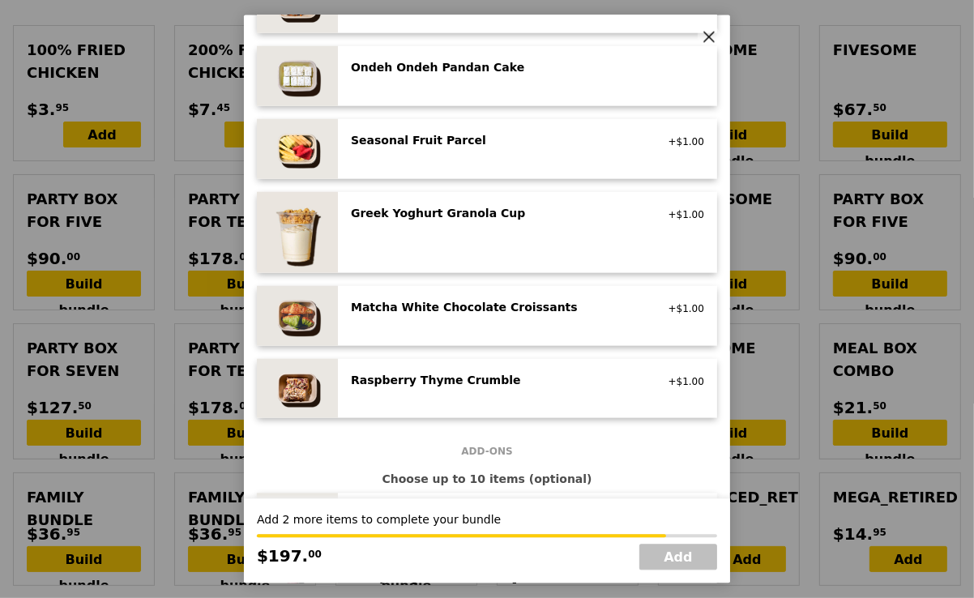
click at [436, 152] on div "Seasonal Fruit Parcel vegan +$1.00" at bounding box center [527, 148] width 353 height 34
click at [430, 306] on div "Matcha White Chocolate Croissants" at bounding box center [496, 306] width 291 height 16
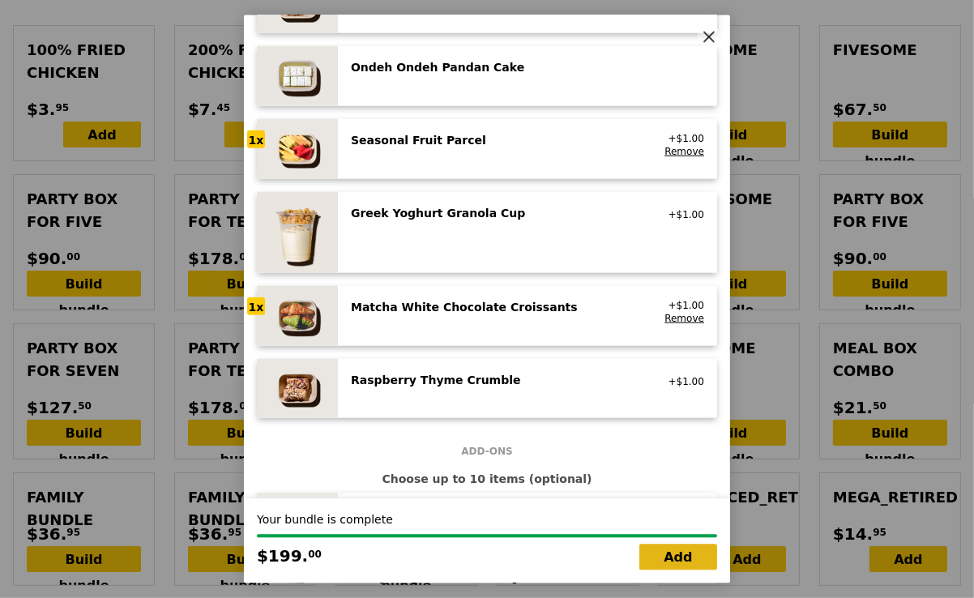
click at [674, 560] on link "Add" at bounding box center [679, 558] width 78 height 26
type input "Loading..."
type input "199.00"
type input "3.62"
type input "3.95"
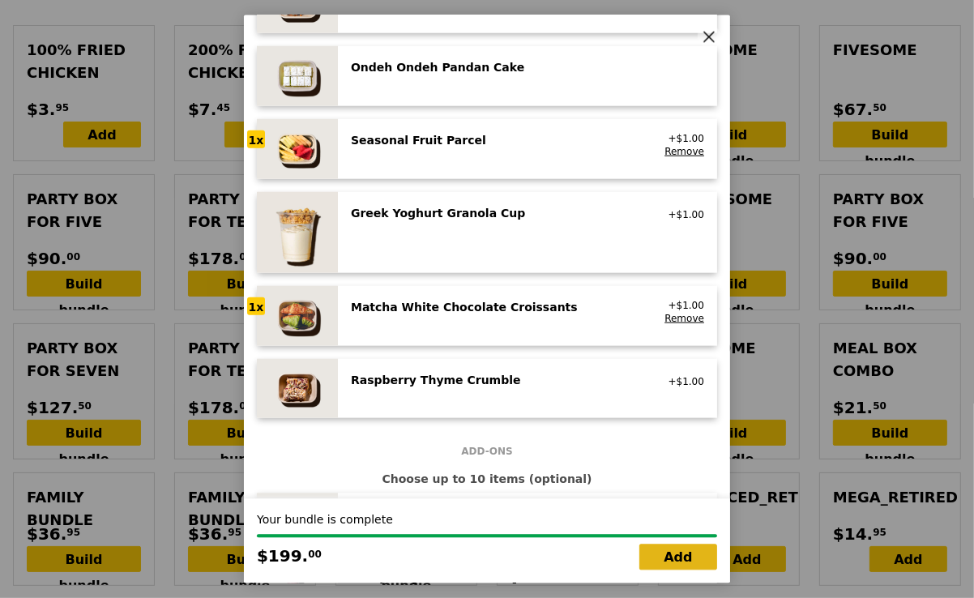
type input "202.95"
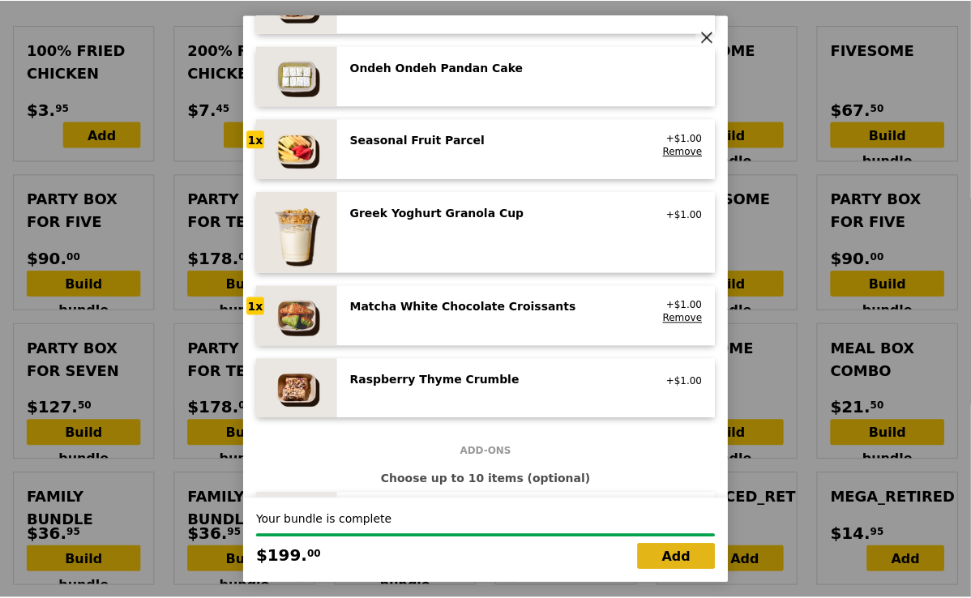
scroll to position [893, 0]
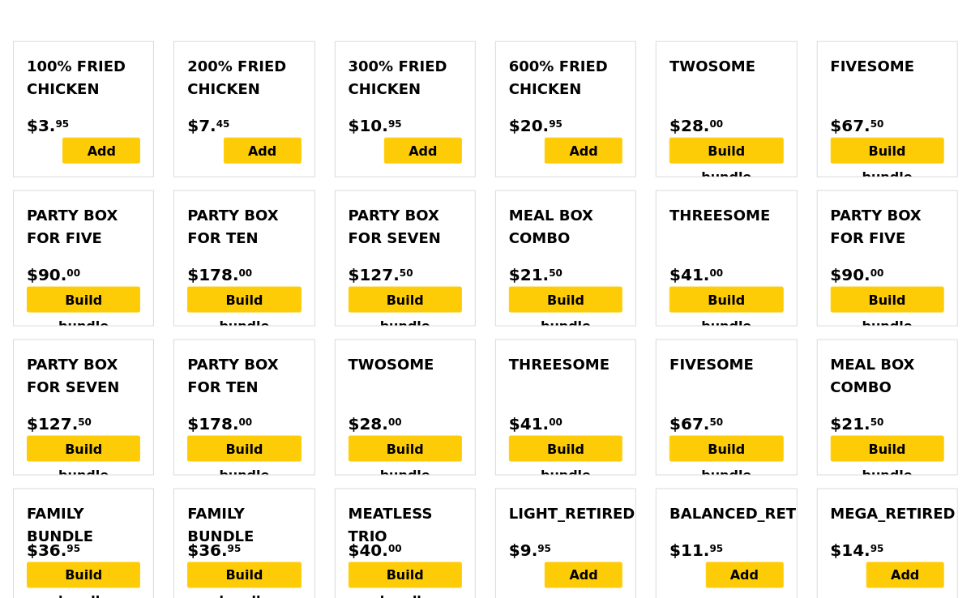
type input "Confirm"
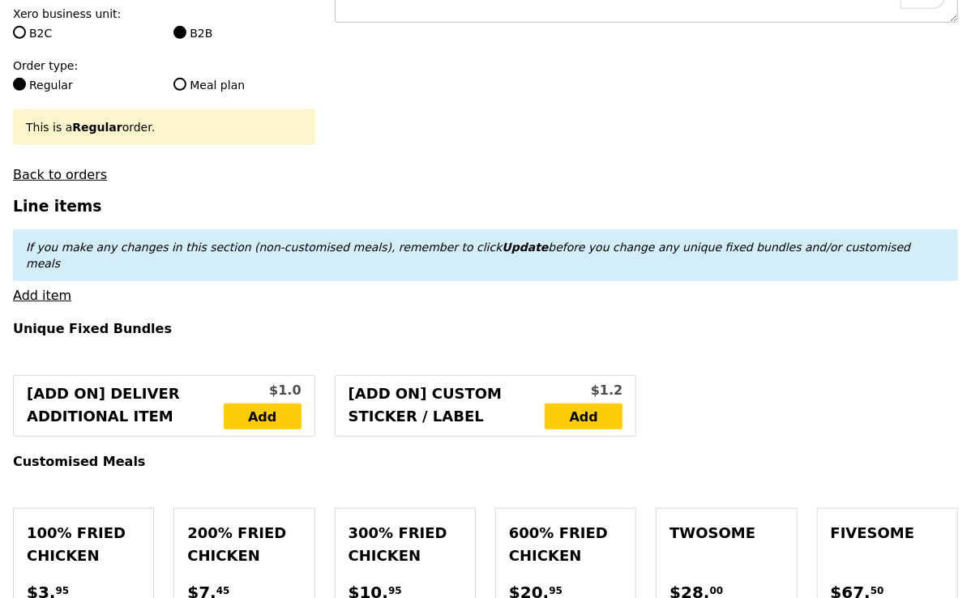
scroll to position [409, 0]
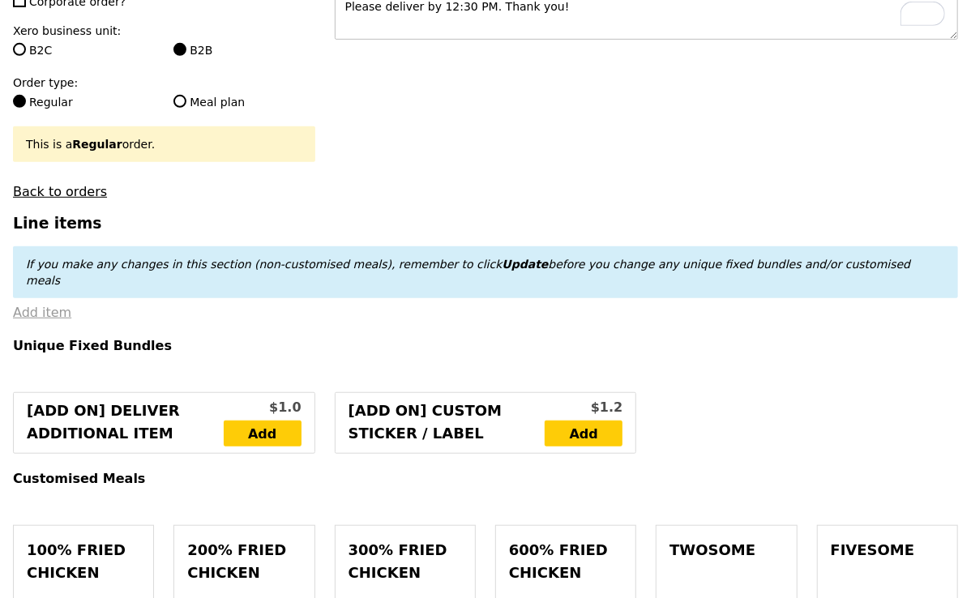
click at [45, 305] on link "Add item" at bounding box center [42, 312] width 58 height 15
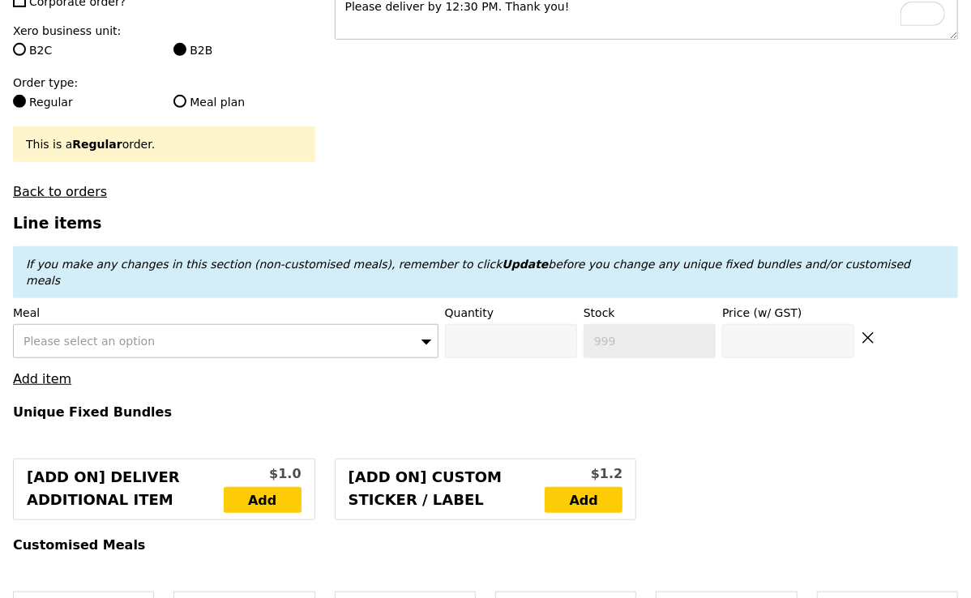
click at [54, 335] on span "Please select an option" at bounding box center [89, 341] width 131 height 13
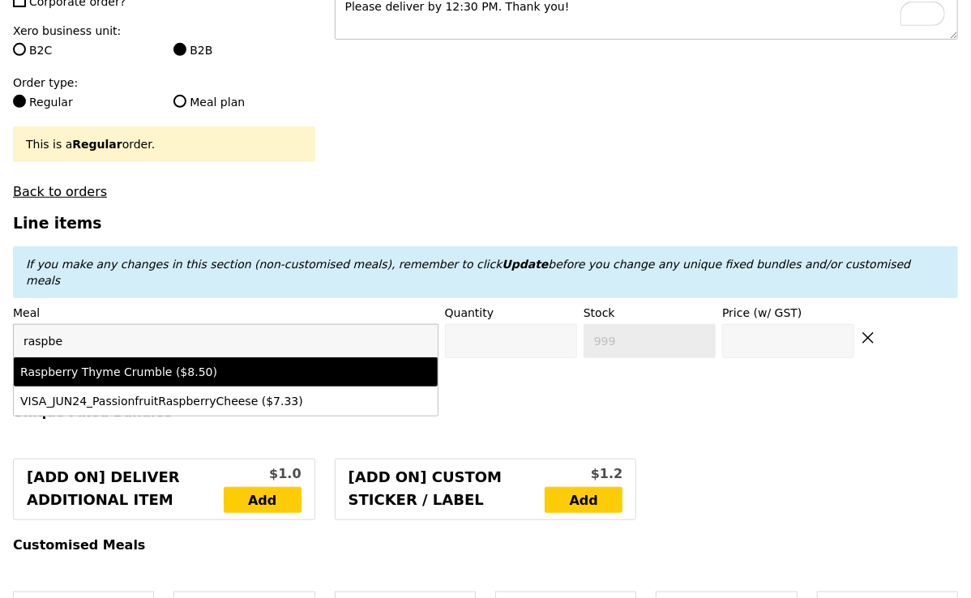
type input "raspbe"
click at [90, 364] on div "Raspberry Thyme Crumble ($8.50)" at bounding box center [174, 372] width 308 height 16
type input "Confirm anyway"
type input "0"
type input "500"
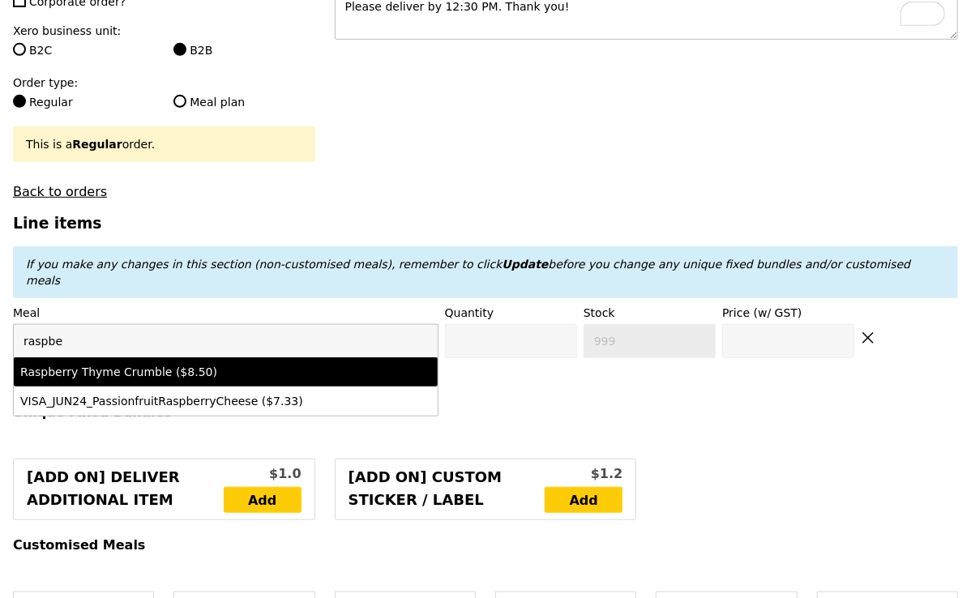
type input "8.5"
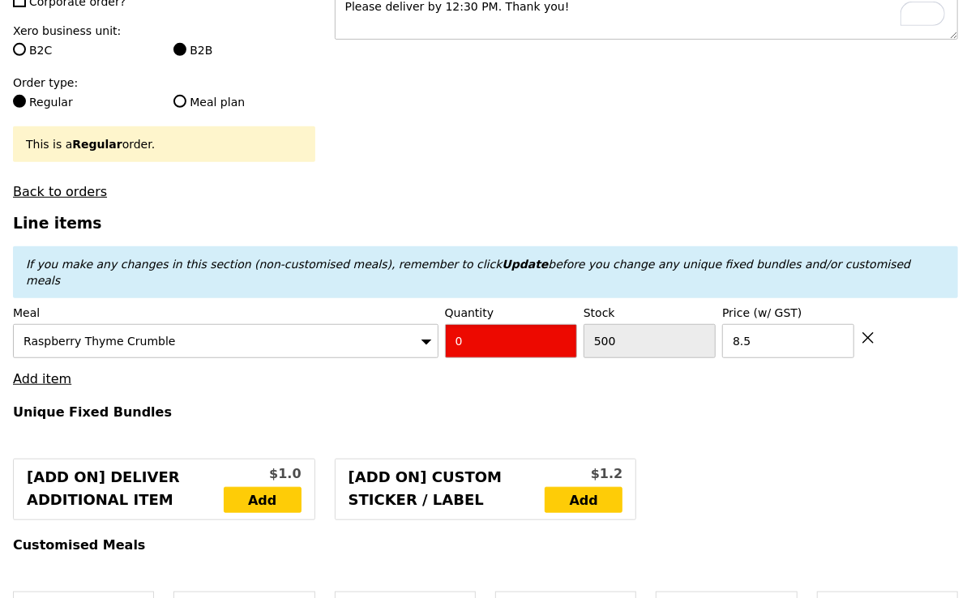
click at [465, 324] on input "0" at bounding box center [511, 341] width 132 height 34
type input "Confirm"
type input "1"
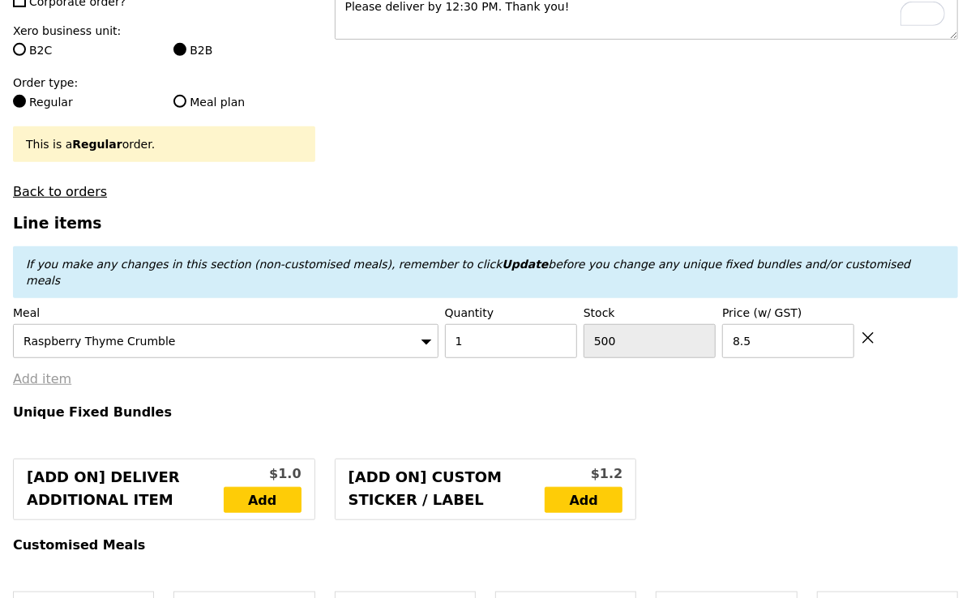
type input "Loading..."
click at [52, 371] on link "Add item" at bounding box center [42, 378] width 58 height 15
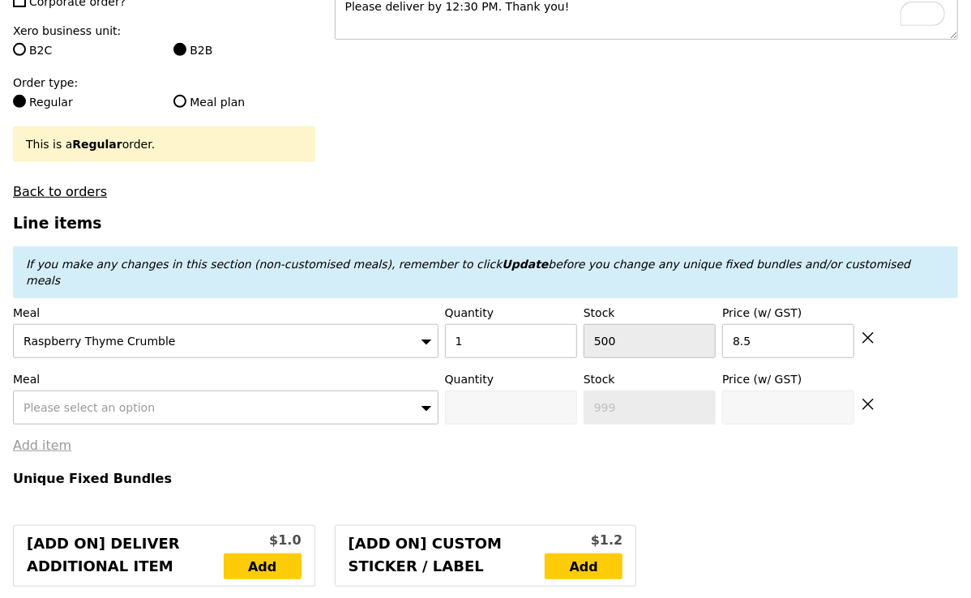
type input "207.50"
type input "211.45"
type input "Confirm"
click at [56, 401] on span "Please select an option" at bounding box center [89, 407] width 131 height 13
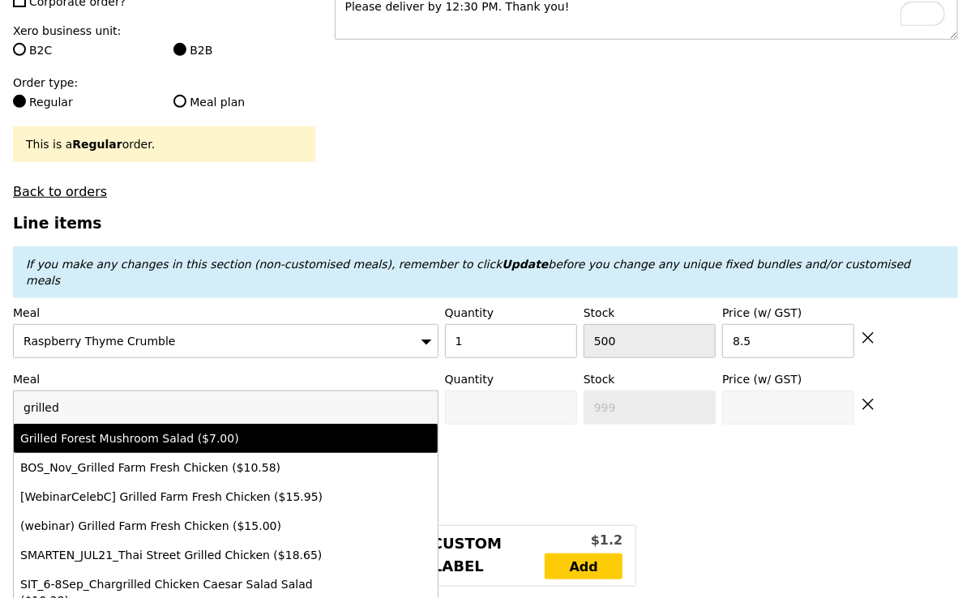
type input "grilled"
click at [93, 430] on div "Grilled Forest Mushroom Salad ($7.00)" at bounding box center [174, 438] width 308 height 16
type input "Confirm anyway"
type input "0"
type input "500"
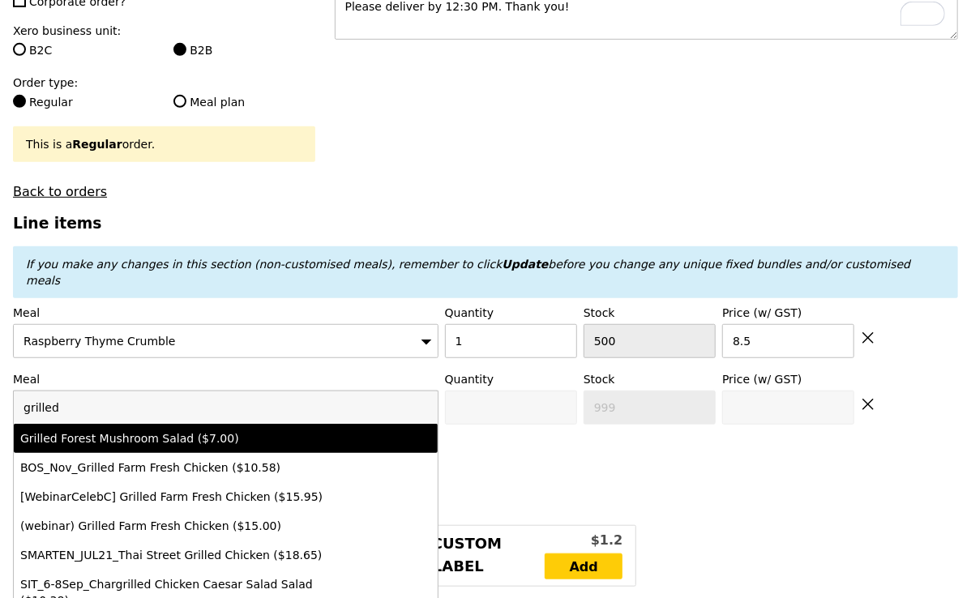
type input "7.0"
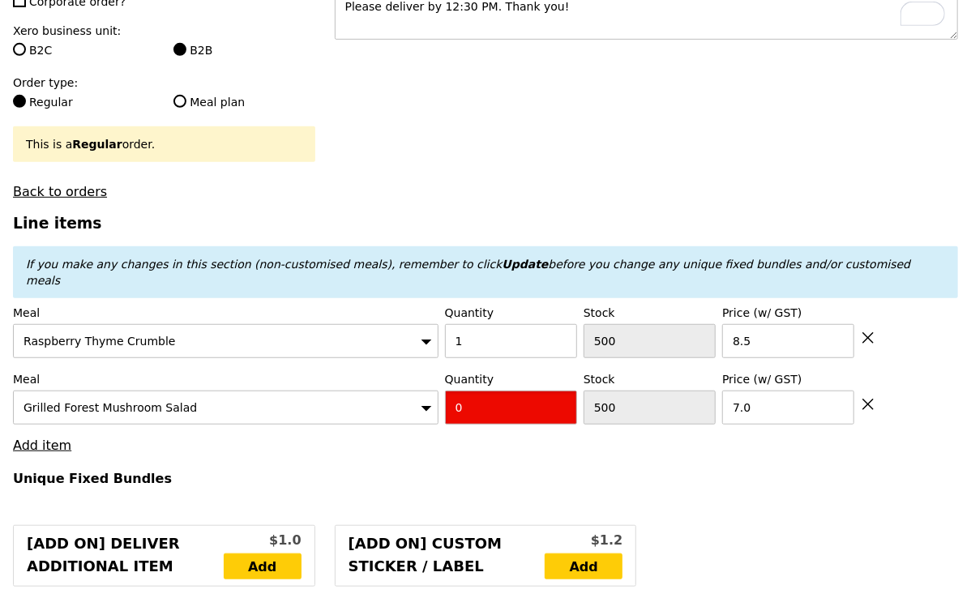
click at [456, 391] on input "0" at bounding box center [511, 408] width 132 height 34
type input "Confirm"
type input "1"
click at [538, 215] on h3 "Line items" at bounding box center [485, 223] width 945 height 17
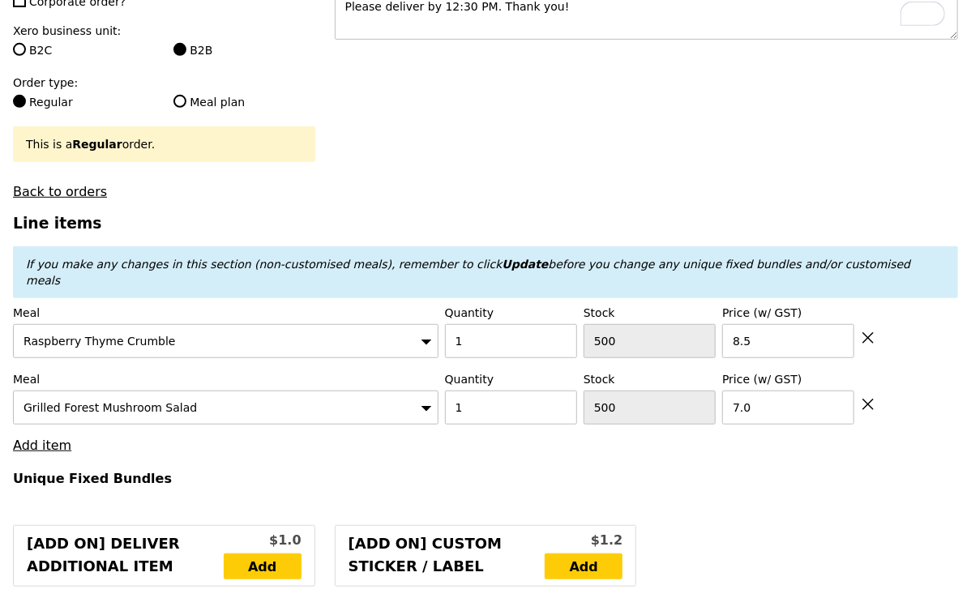
type input "Loading..."
type input "214.50"
type input "218.45"
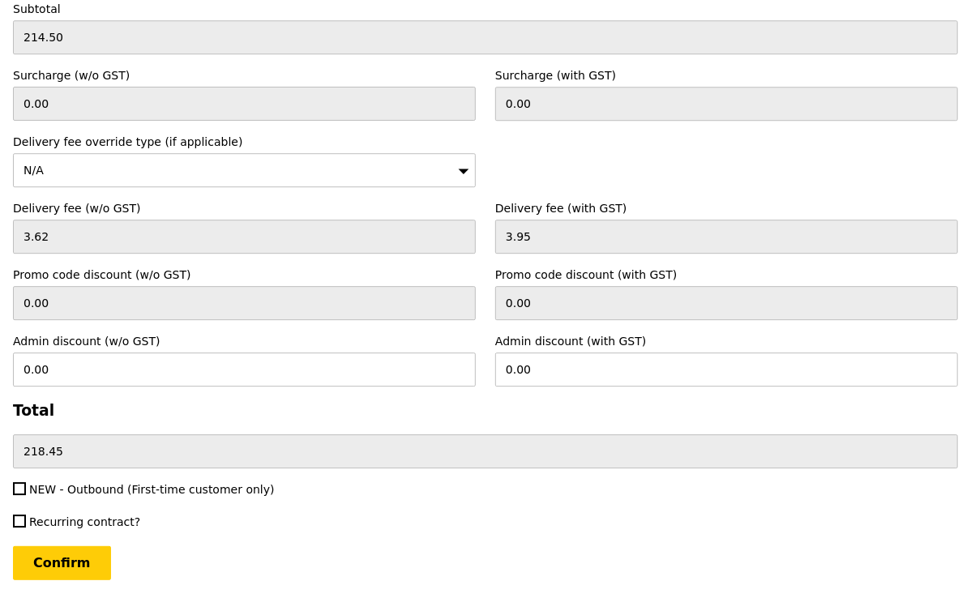
scroll to position [5059, 0]
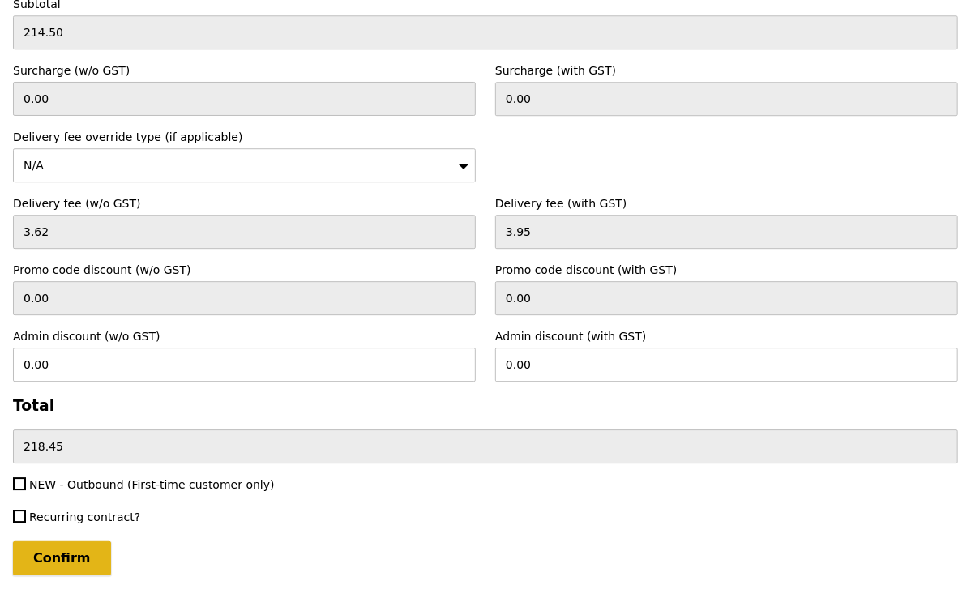
click at [82, 542] on input "Confirm" at bounding box center [62, 559] width 98 height 34
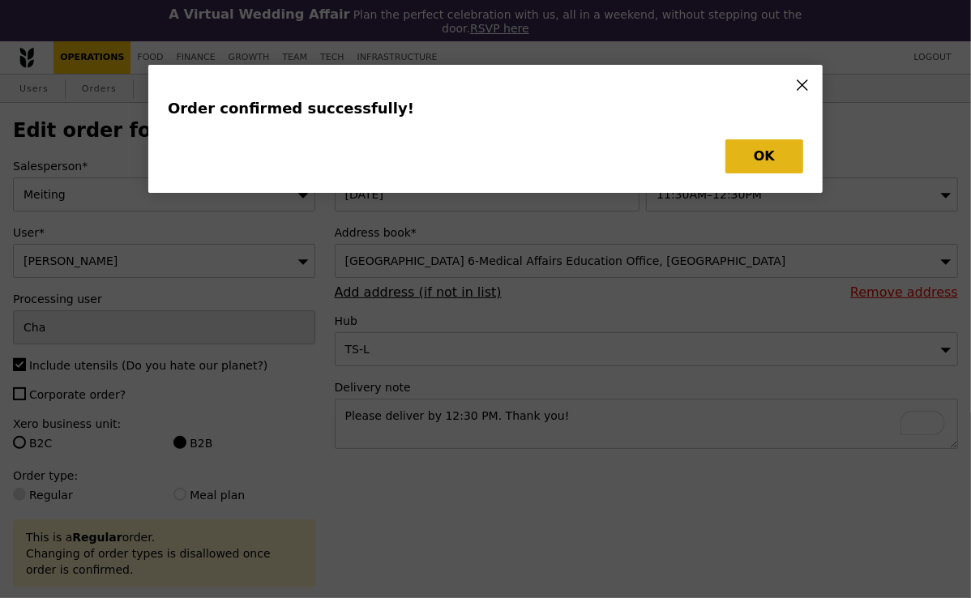
type input "Loading..."
type input "7.00"
type input "8.50"
click at [771, 155] on button "OK" at bounding box center [765, 156] width 78 height 34
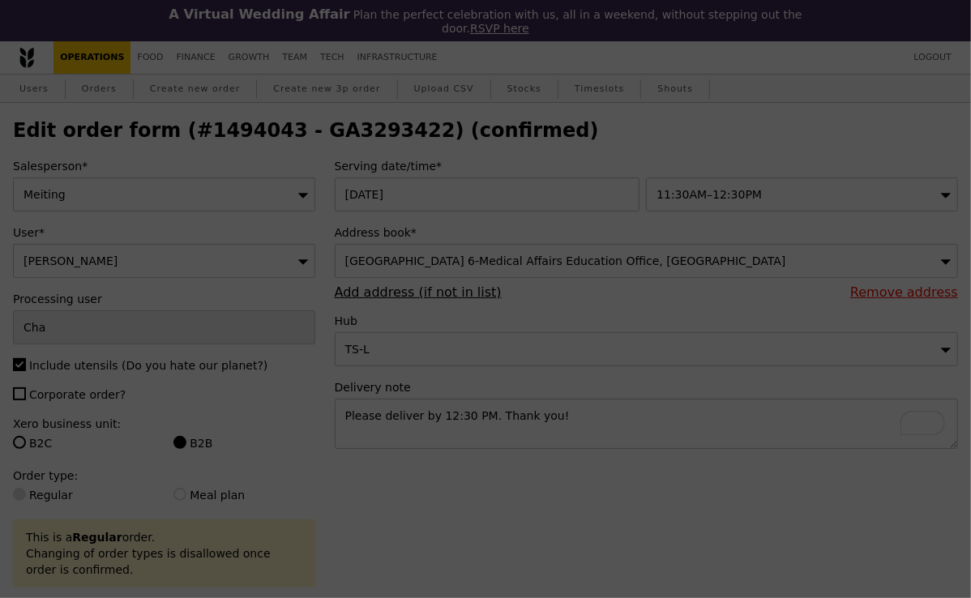
type input "499"
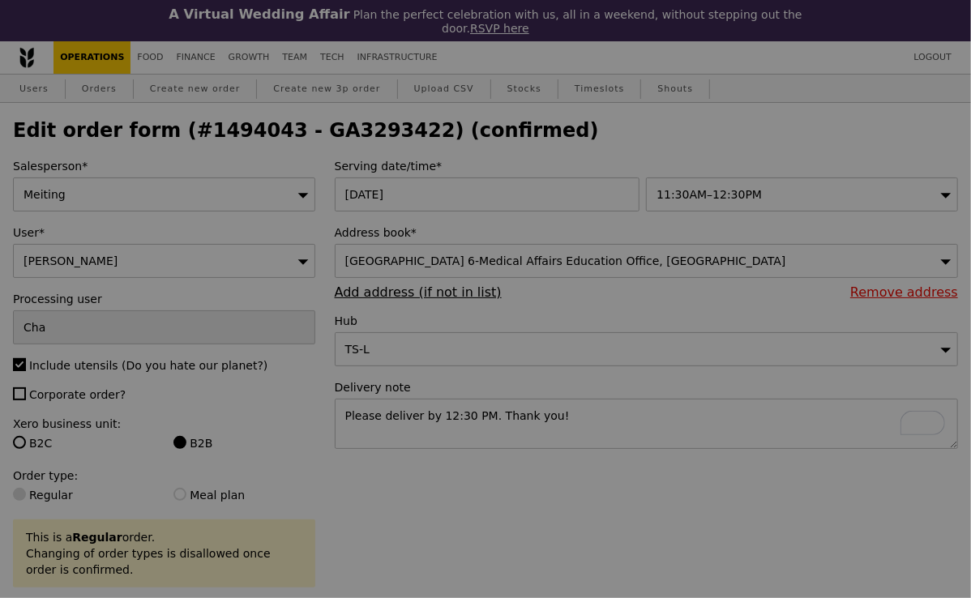
type input "Update"
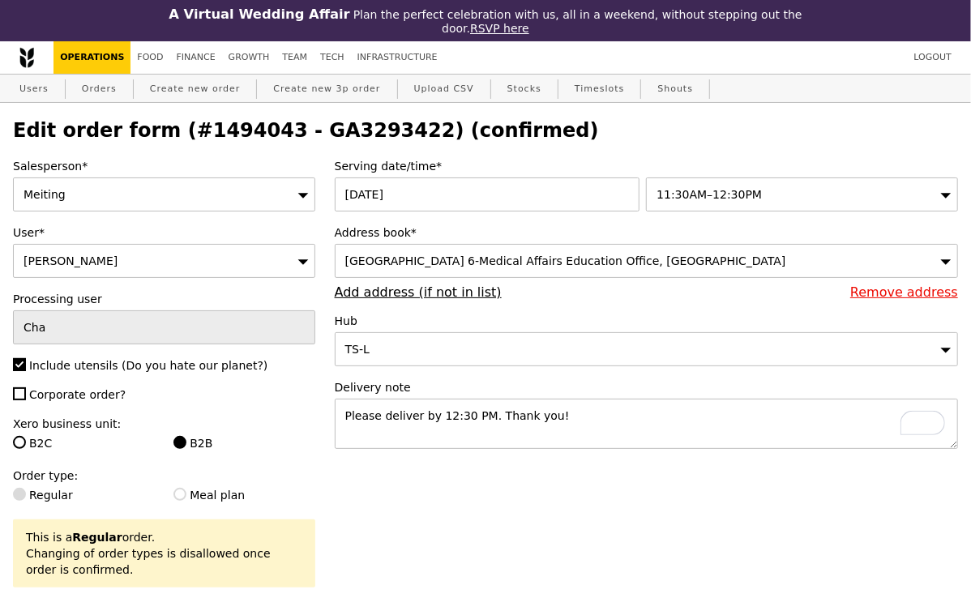
click at [336, 127] on h2 "Edit order form (#1494043 - GA3293422) (confirmed)" at bounding box center [485, 130] width 945 height 23
copy h2 "GA3293422"
click at [95, 90] on link "Orders" at bounding box center [99, 89] width 48 height 29
select select "100"
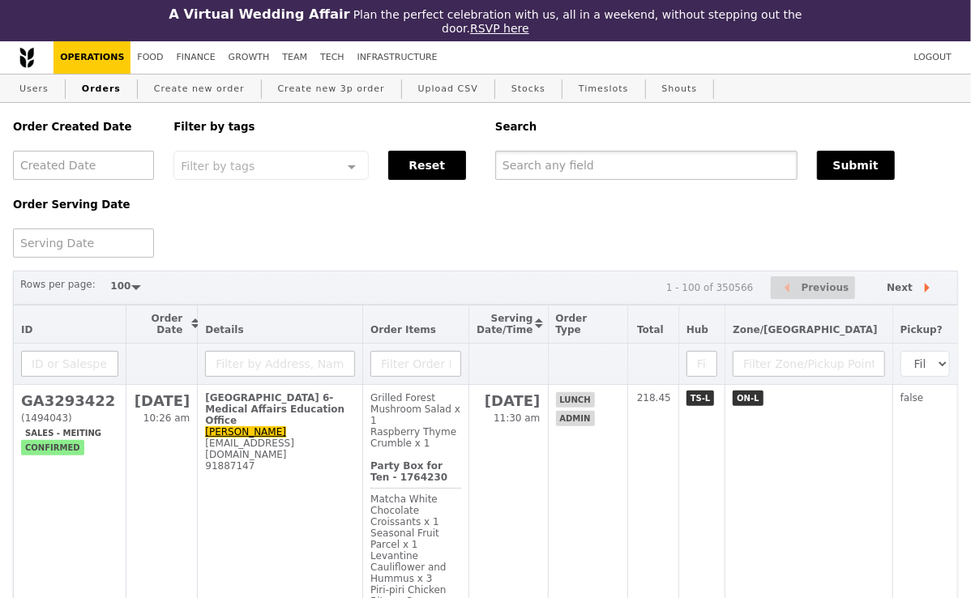
click at [524, 166] on input "text" at bounding box center [646, 165] width 302 height 29
paste input "GA3293422"
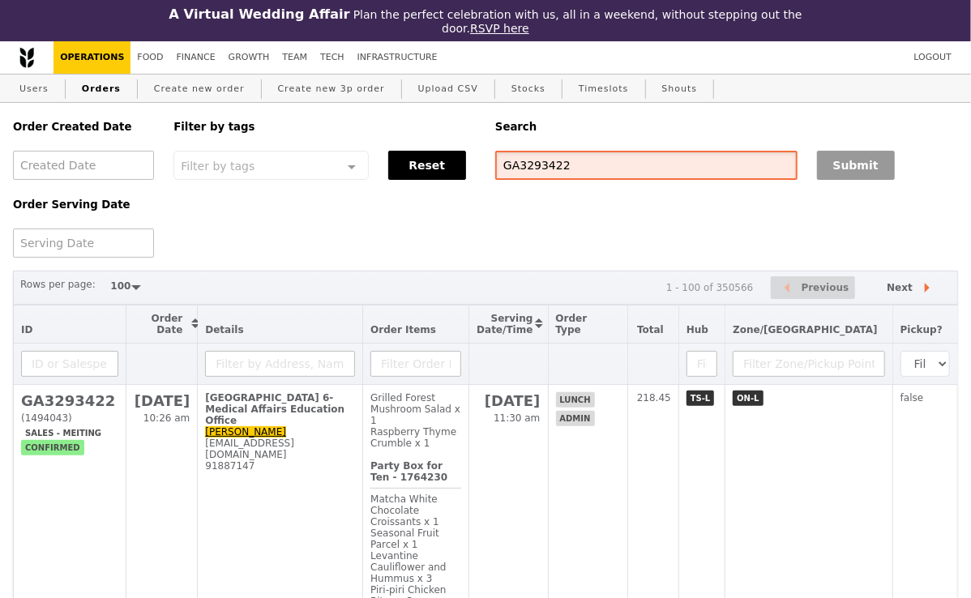
type input "GA3293422"
click at [845, 167] on button "Submit" at bounding box center [856, 165] width 78 height 29
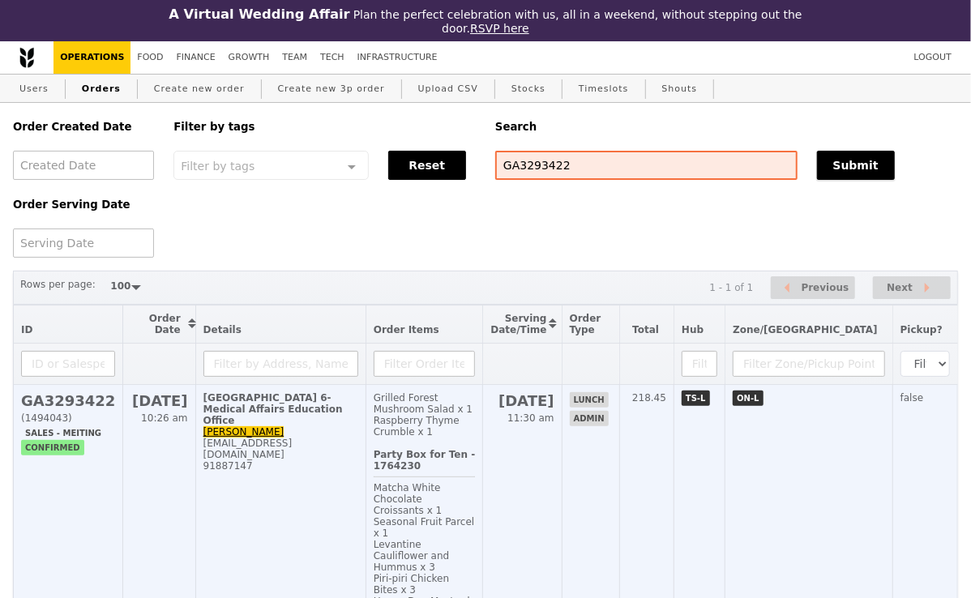
scroll to position [89, 0]
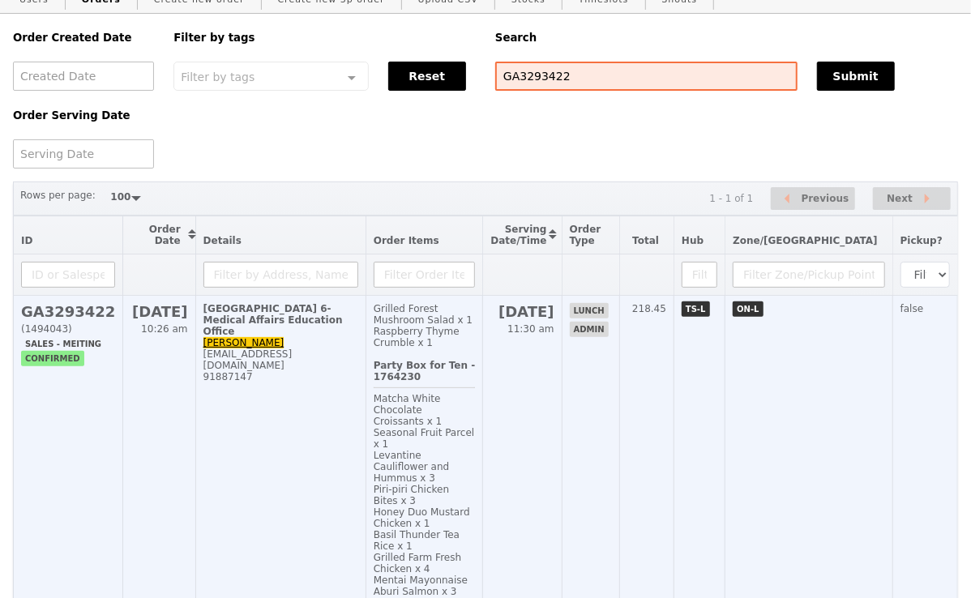
click at [325, 422] on td "1E Kent Ridge Road, #Level 6-Medical Affairs Education Office Sherlyn Chan sher…" at bounding box center [280, 462] width 170 height 332
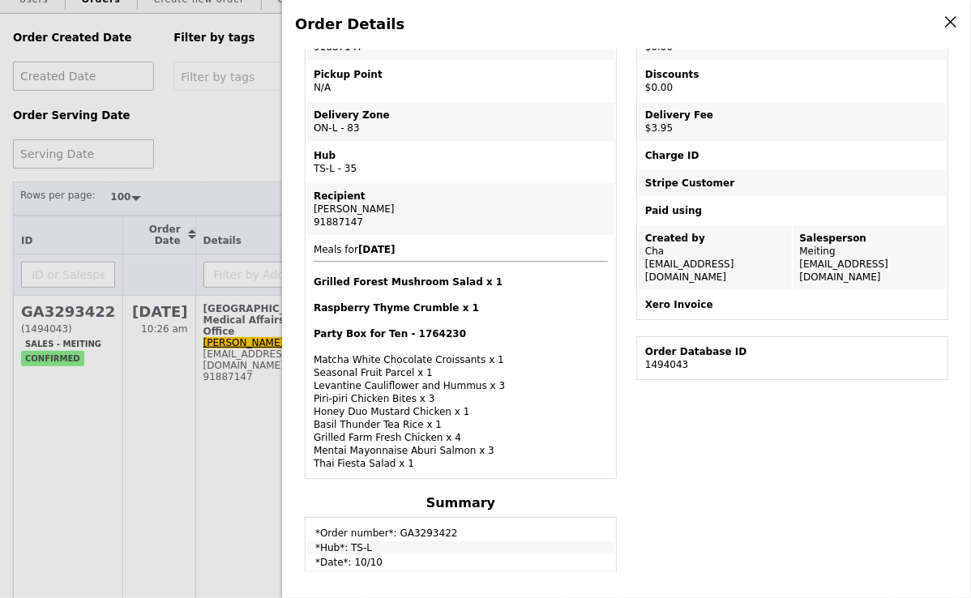
scroll to position [0, 0]
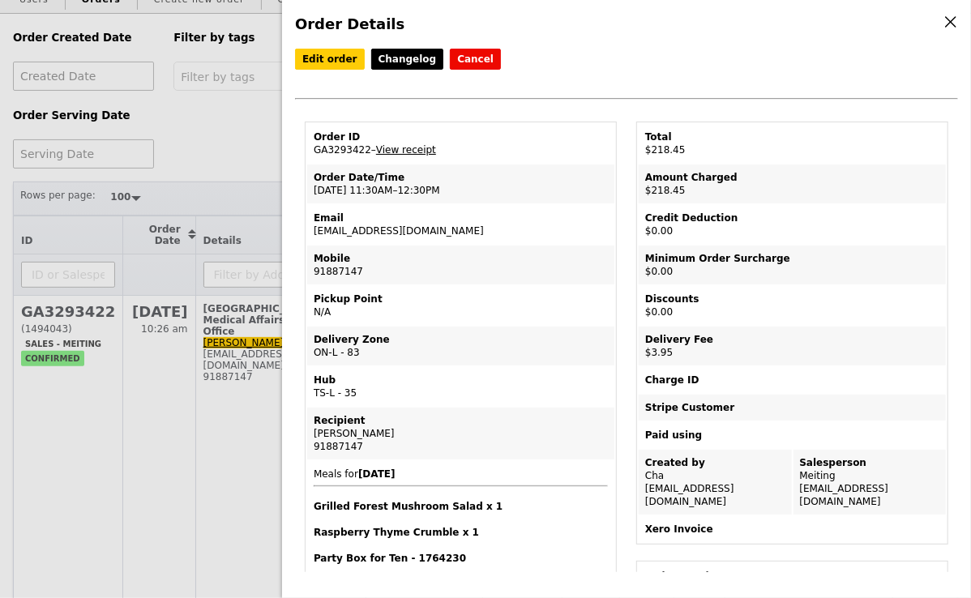
click at [415, 146] on link "View receipt" at bounding box center [406, 149] width 60 height 11
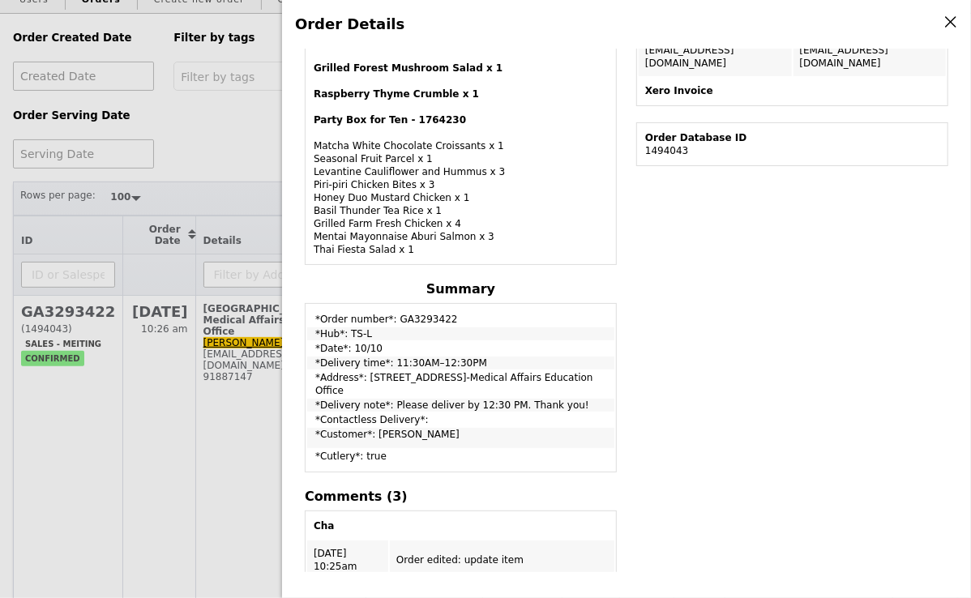
scroll to position [440, 0]
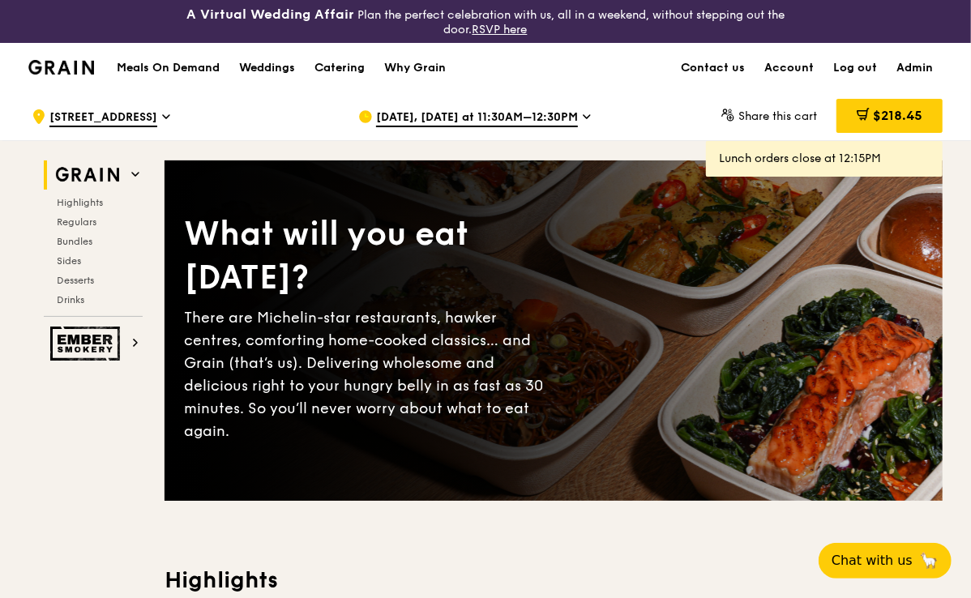
click at [455, 114] on span "Sep 26, Today at 11:30AM–12:30PM" at bounding box center [477, 118] width 202 height 18
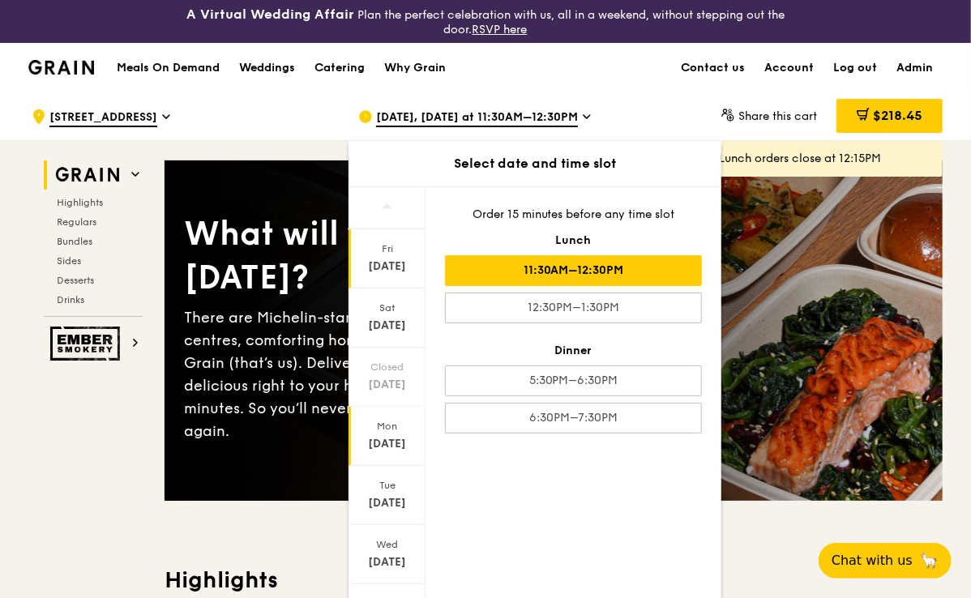
scroll to position [70, 0]
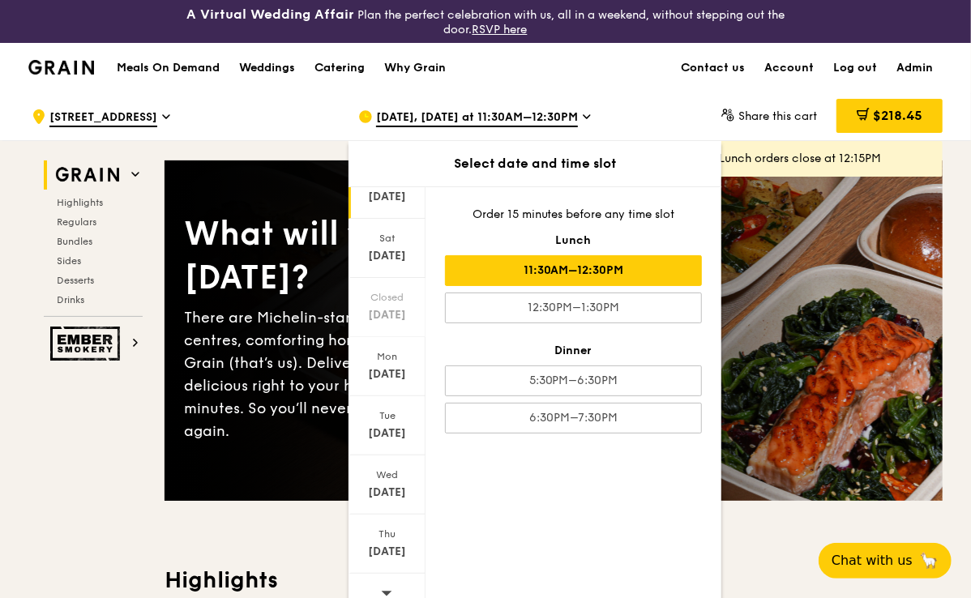
click at [379, 589] on div at bounding box center [387, 594] width 77 height 41
click at [382, 544] on div "Oct 9" at bounding box center [387, 552] width 72 height 16
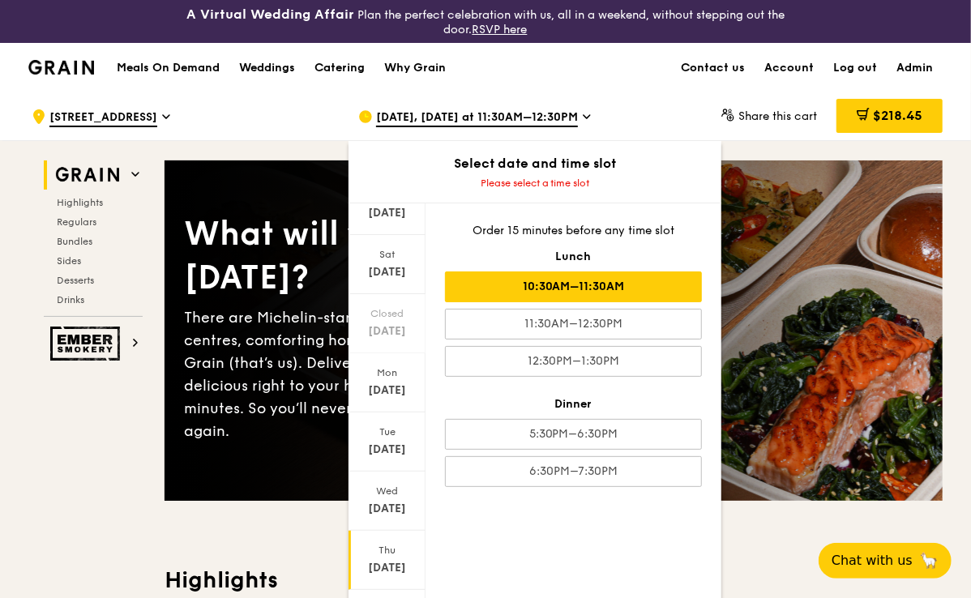
click at [513, 279] on div "10:30AM–11:30AM" at bounding box center [573, 287] width 257 height 31
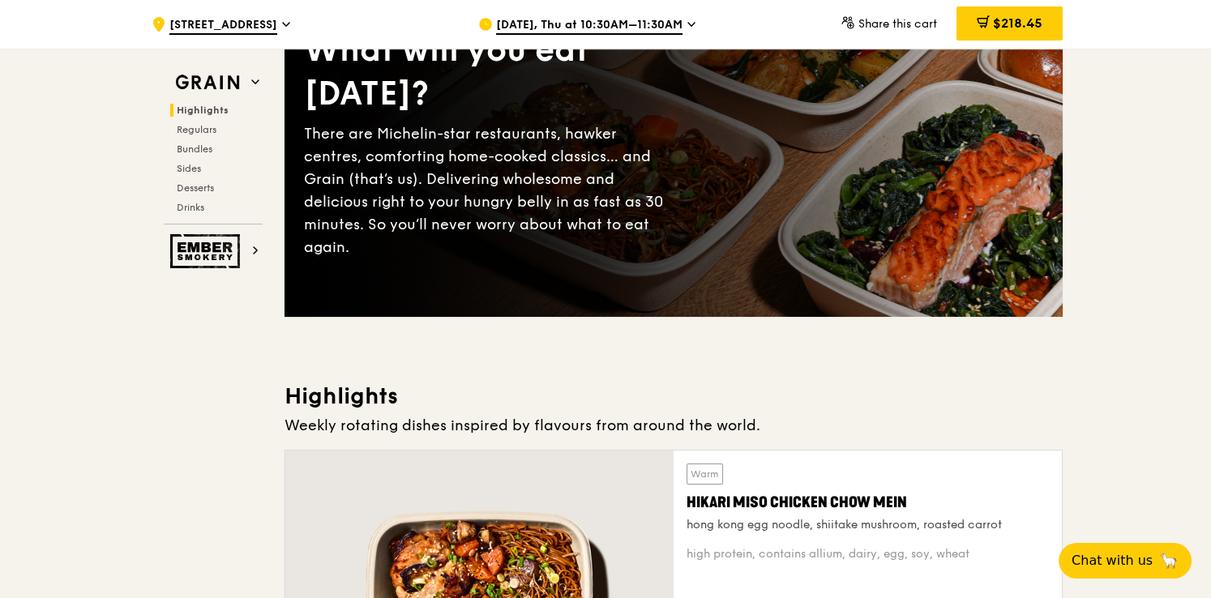
scroll to position [0, 0]
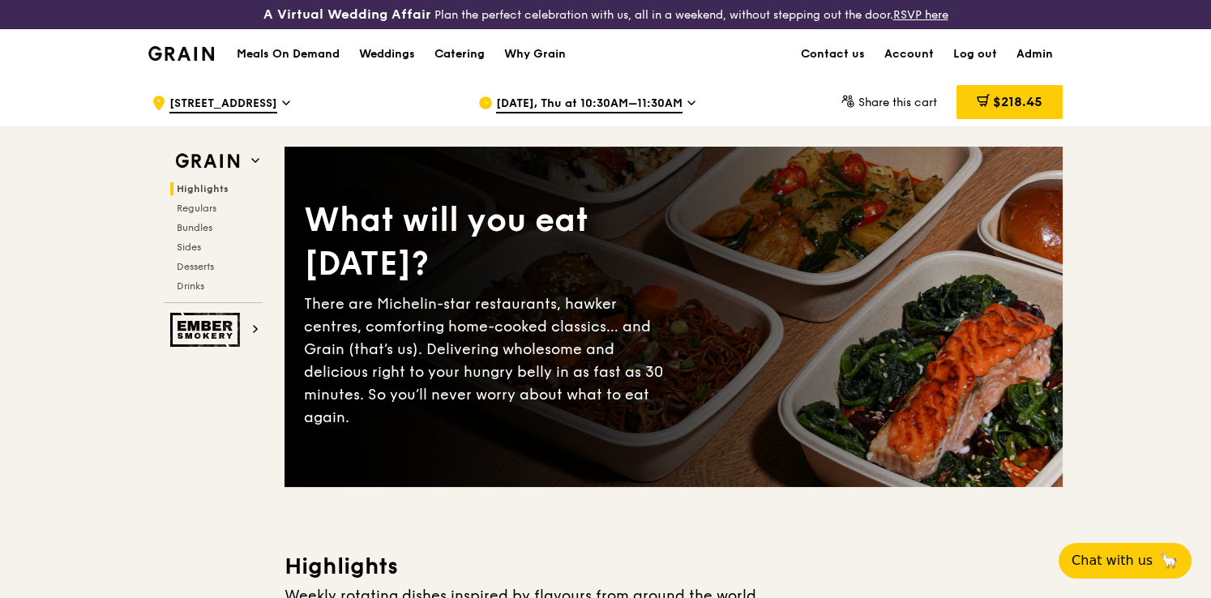
click at [469, 52] on div "Catering" at bounding box center [460, 54] width 50 height 49
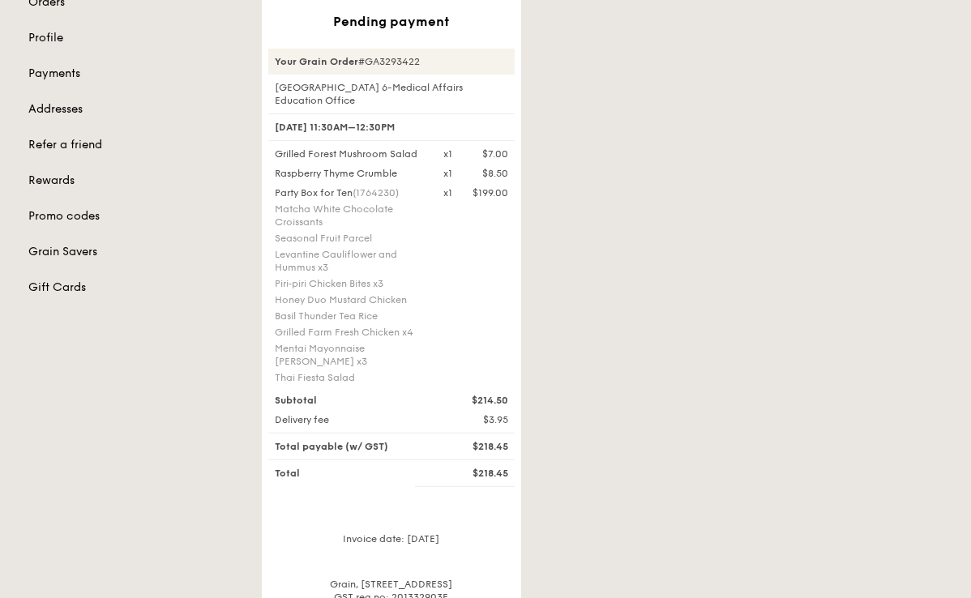
scroll to position [229, 0]
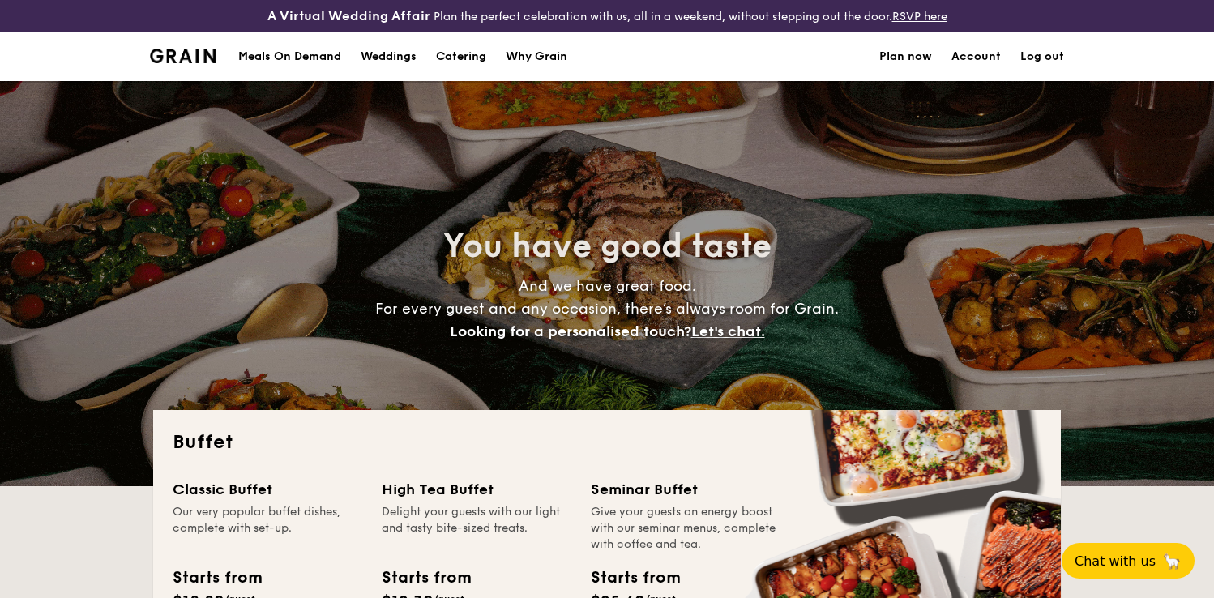
select select
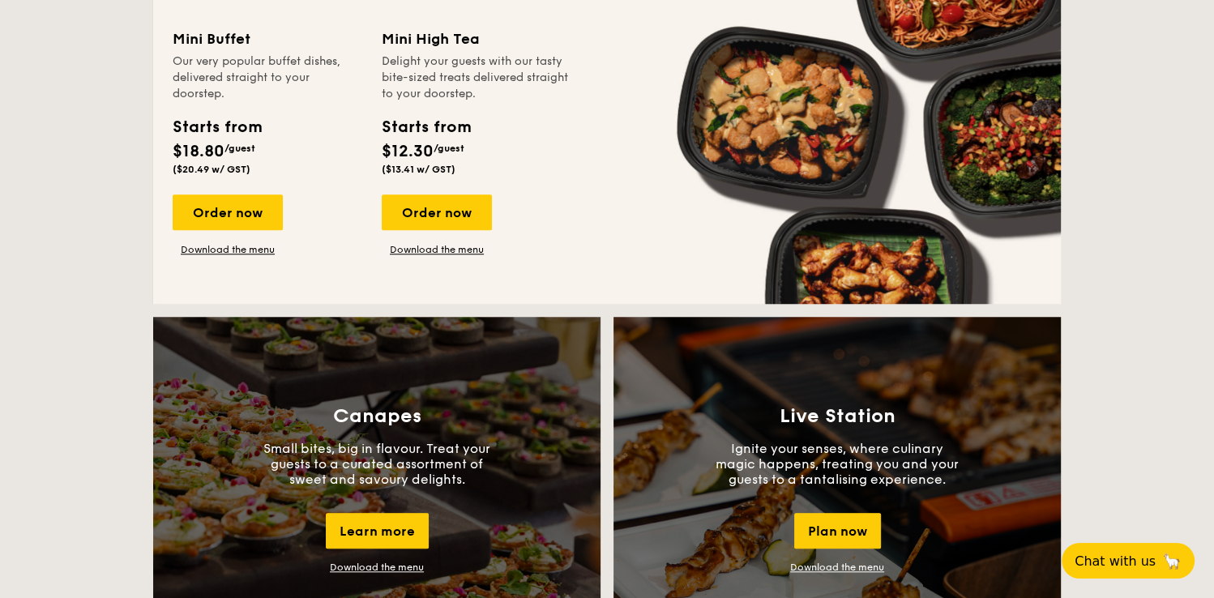
scroll to position [1344, 0]
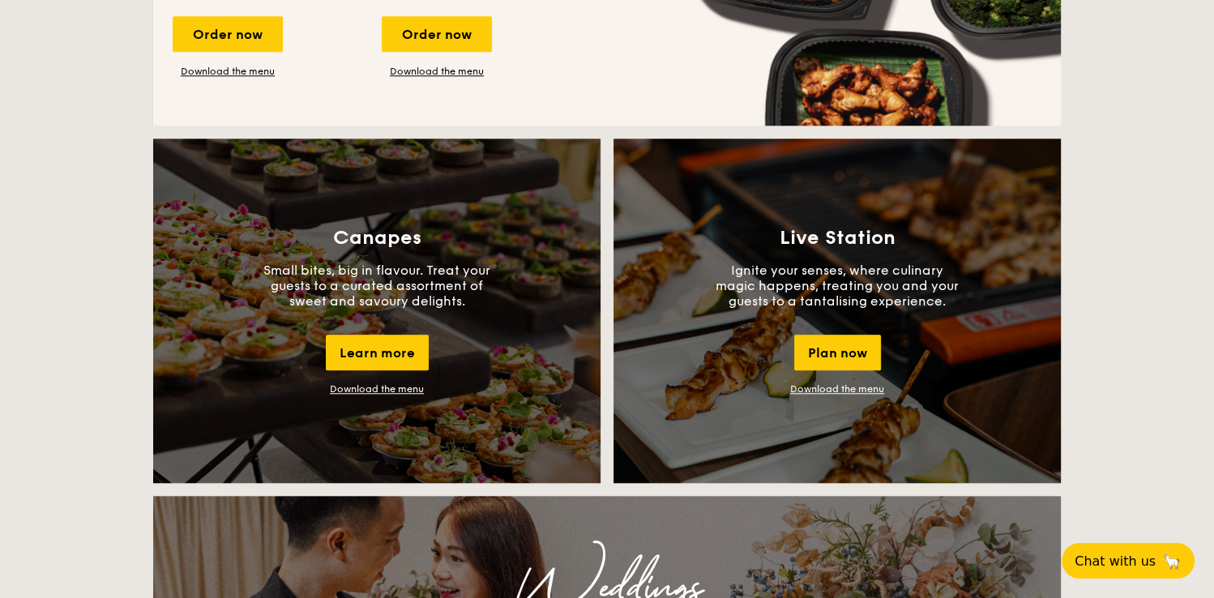
click at [812, 389] on link "Download the menu" at bounding box center [837, 388] width 94 height 11
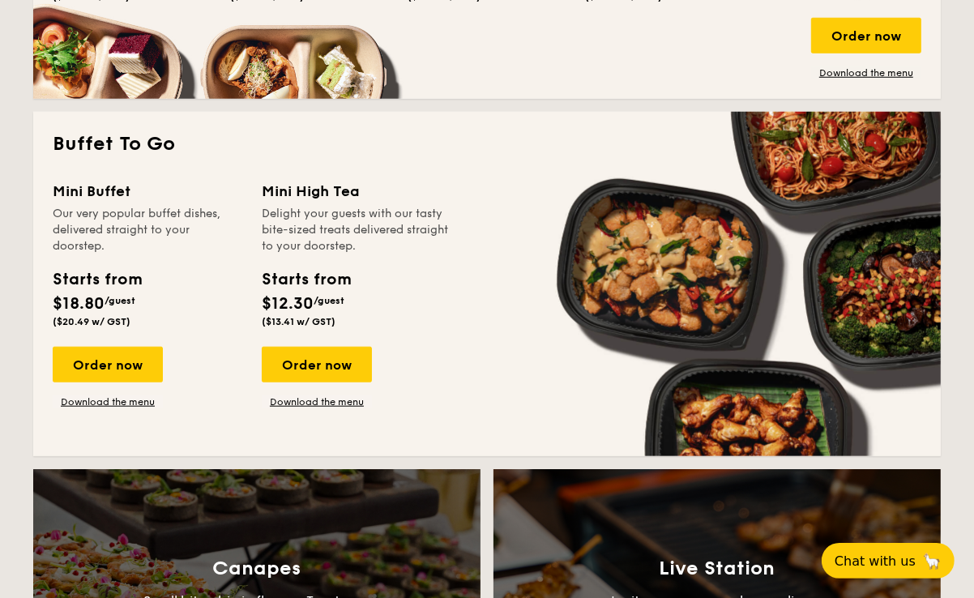
scroll to position [852, 0]
